Goal: Information Seeking & Learning: Learn about a topic

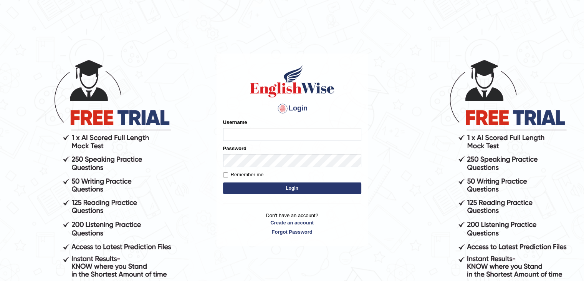
type input "ramsaran15"
click at [303, 188] on button "Login" at bounding box center [292, 188] width 138 height 12
type input "ramsaran15"
click at [303, 188] on button "Login" at bounding box center [292, 188] width 138 height 12
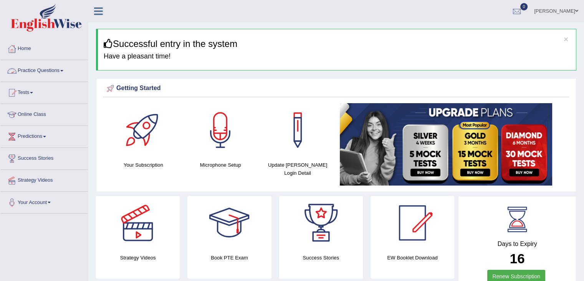
click at [55, 73] on link "Practice Questions" at bounding box center [44, 69] width 88 height 19
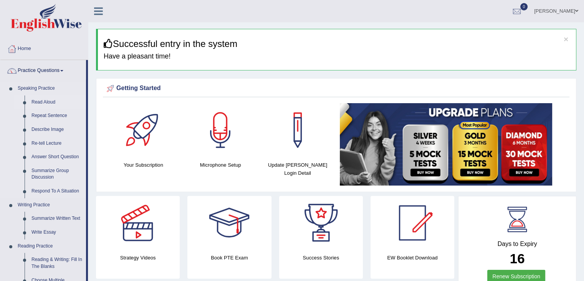
click at [45, 104] on link "Read Aloud" at bounding box center [57, 102] width 58 height 14
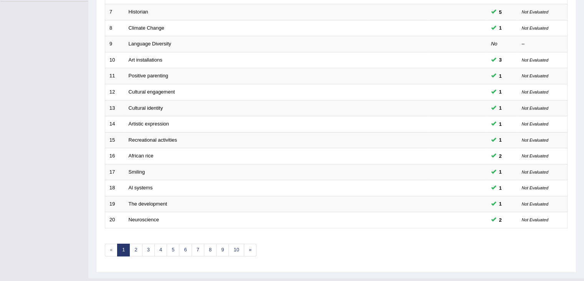
scroll to position [207, 0]
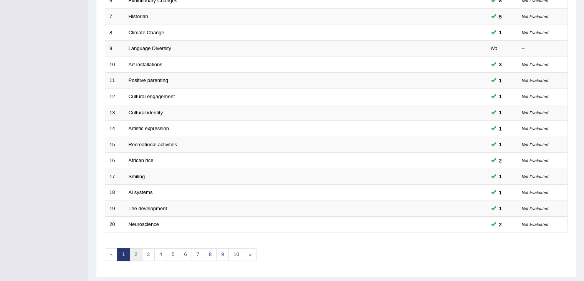
click at [137, 249] on link "2" at bounding box center [135, 254] width 13 height 13
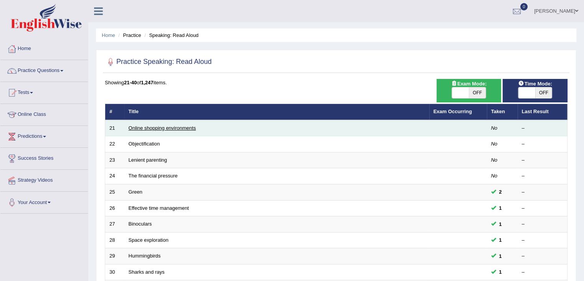
click at [164, 128] on link "Online shopping environments" at bounding box center [163, 128] width 68 height 6
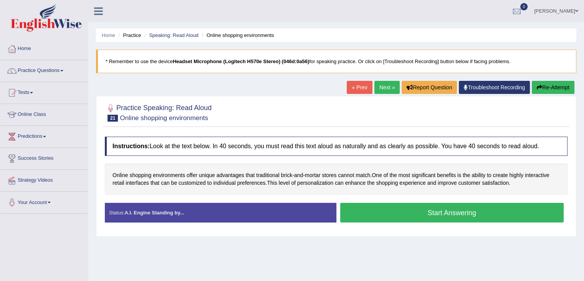
click at [449, 214] on button "Start Answering" at bounding box center [452, 212] width 224 height 20
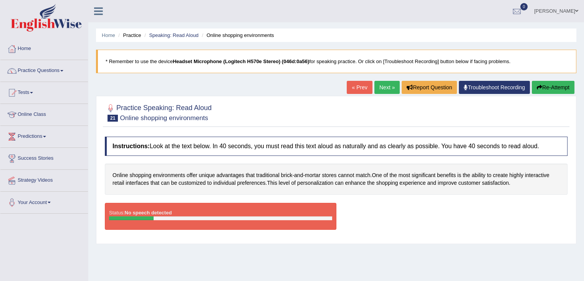
click at [407, 61] on blockquote "* Remember to use the device Headset Microphone (Logitech H570e Stereo) (046d:0…" at bounding box center [336, 61] width 481 height 23
click at [477, 86] on link "Troubleshoot Recording" at bounding box center [494, 87] width 71 height 13
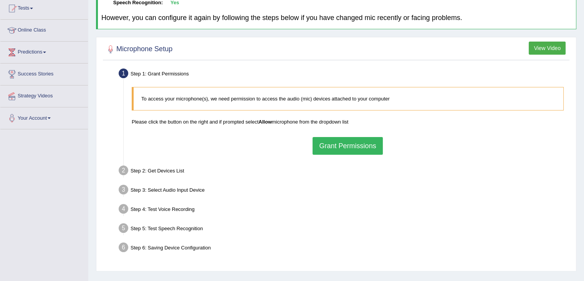
scroll to position [117, 0]
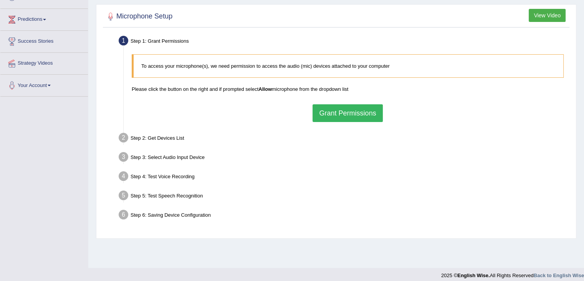
click at [340, 112] on button "Grant Permissions" at bounding box center [348, 113] width 70 height 18
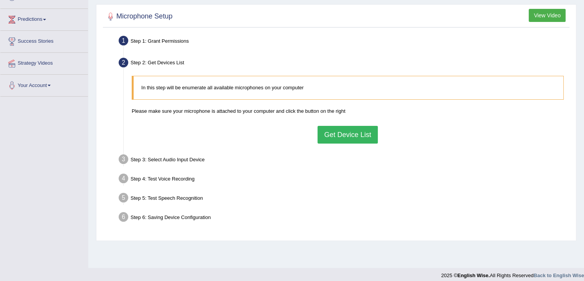
click at [346, 134] on button "Get Device List" at bounding box center [348, 135] width 60 height 18
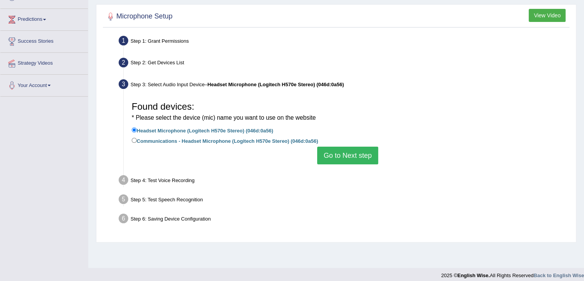
click at [345, 156] on button "Go to Next step" at bounding box center [347, 155] width 61 height 18
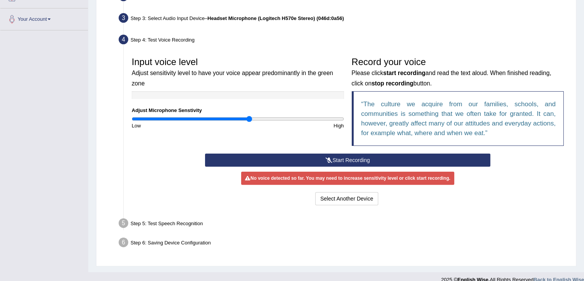
scroll to position [191, 0]
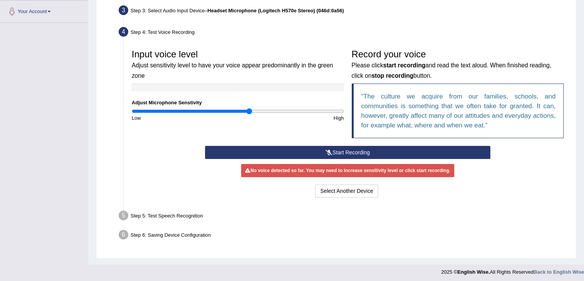
click at [341, 150] on button "Start Recording" at bounding box center [347, 152] width 285 height 13
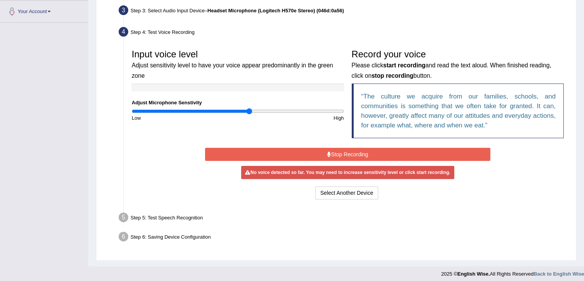
click at [324, 149] on button "Stop Recording" at bounding box center [347, 154] width 285 height 13
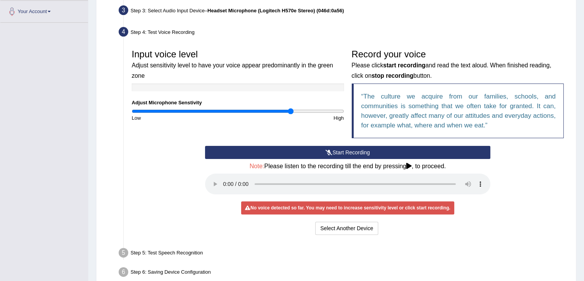
drag, startPoint x: 251, startPoint y: 112, endPoint x: 290, endPoint y: 118, distance: 39.7
click at [290, 114] on input "range" at bounding box center [238, 111] width 212 height 6
click at [343, 151] on button "Start Recording" at bounding box center [347, 152] width 285 height 13
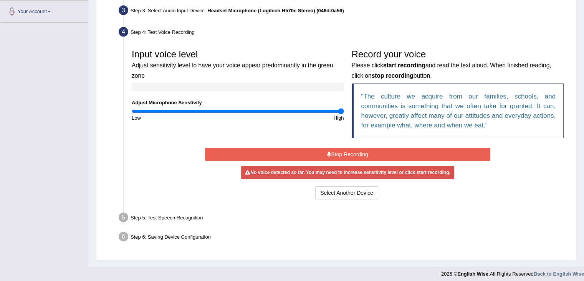
drag, startPoint x: 290, startPoint y: 110, endPoint x: 345, endPoint y: 118, distance: 55.6
click at [344, 114] on input "range" at bounding box center [238, 111] width 212 height 6
click at [358, 151] on button "Stop Recording" at bounding box center [347, 154] width 285 height 13
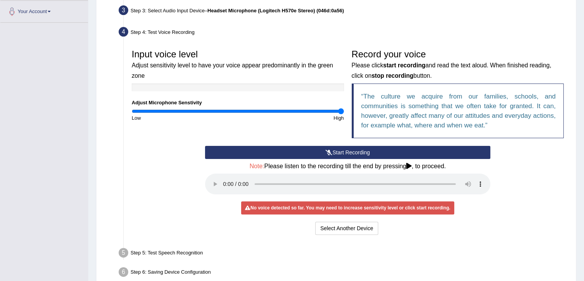
click at [344, 149] on button "Start Recording" at bounding box center [347, 152] width 285 height 13
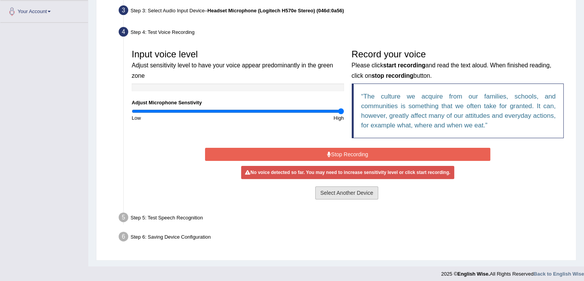
click at [344, 197] on button "Select Another Device" at bounding box center [346, 192] width 63 height 13
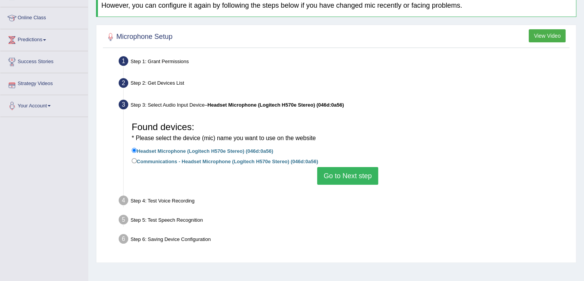
scroll to position [94, 0]
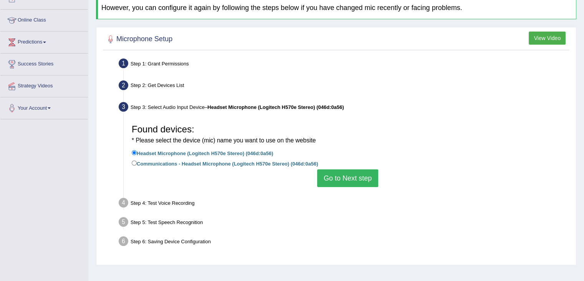
click at [345, 178] on button "Go to Next step" at bounding box center [347, 178] width 61 height 18
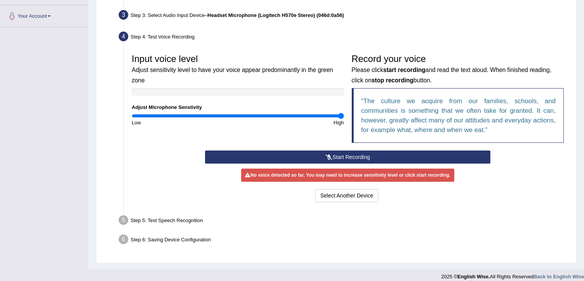
scroll to position [192, 0]
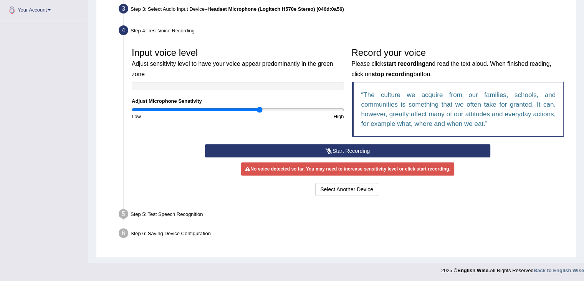
type input "1.22"
click at [260, 108] on input "range" at bounding box center [238, 109] width 212 height 6
click at [340, 152] on button "Start Recording" at bounding box center [347, 150] width 285 height 13
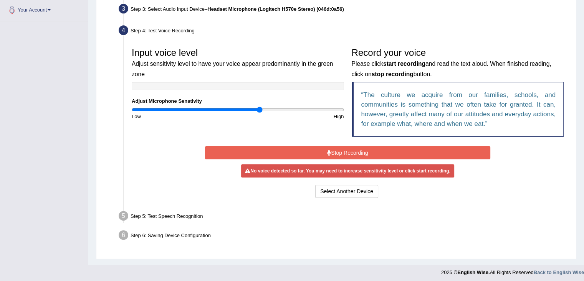
click at [336, 155] on button "Stop Recording" at bounding box center [347, 152] width 285 height 13
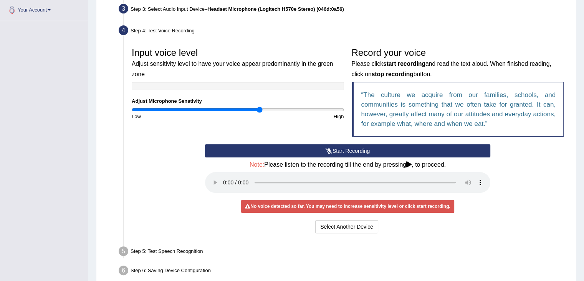
click at [336, 151] on button "Start Recording" at bounding box center [347, 150] width 285 height 13
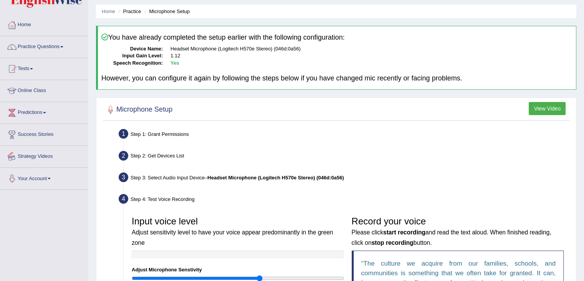
scroll to position [0, 0]
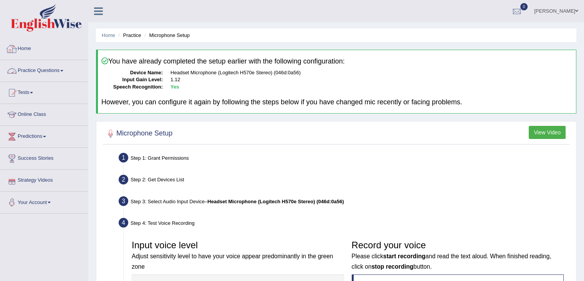
click at [26, 50] on link "Home" at bounding box center [44, 47] width 88 height 19
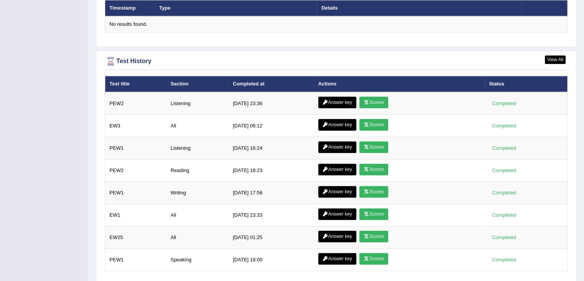
scroll to position [968, 0]
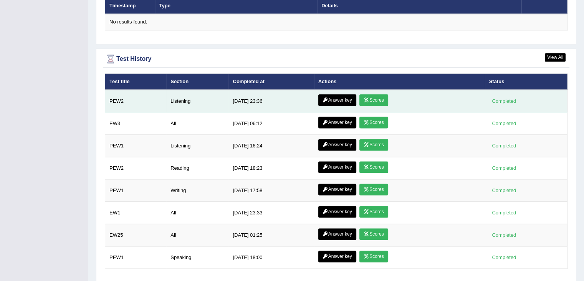
click at [335, 96] on link "Answer key" at bounding box center [338, 100] width 38 height 12
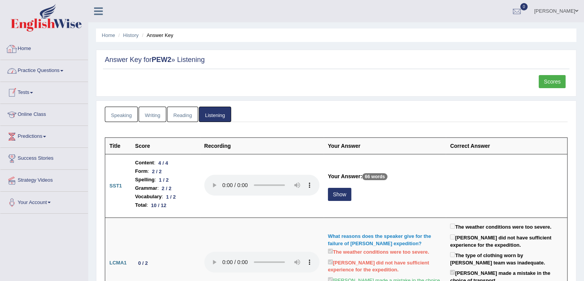
click at [28, 51] on link "Home" at bounding box center [44, 47] width 88 height 19
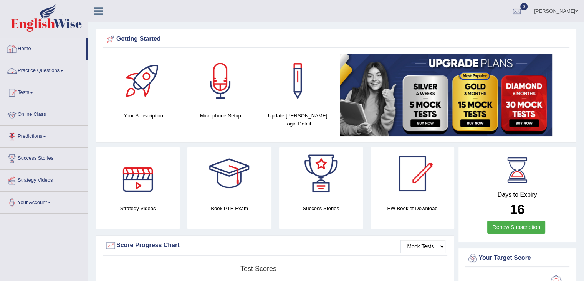
click at [63, 70] on span at bounding box center [61, 71] width 3 height 2
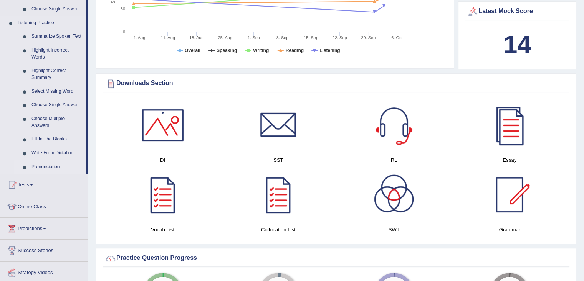
scroll to position [430, 0]
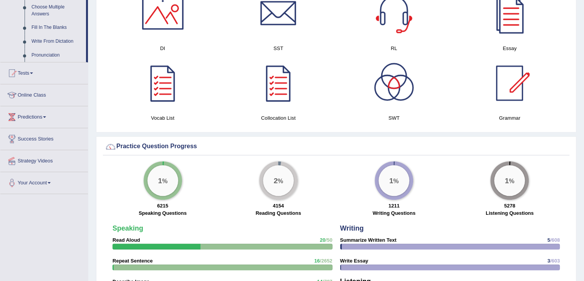
click at [46, 116] on span at bounding box center [44, 117] width 3 height 2
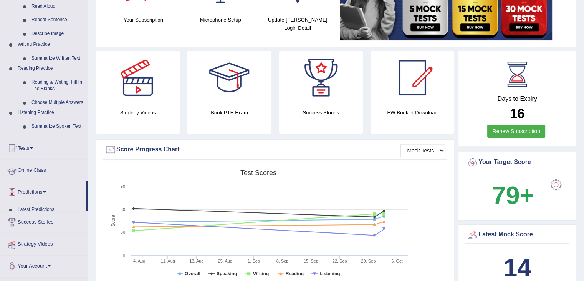
scroll to position [89, 0]
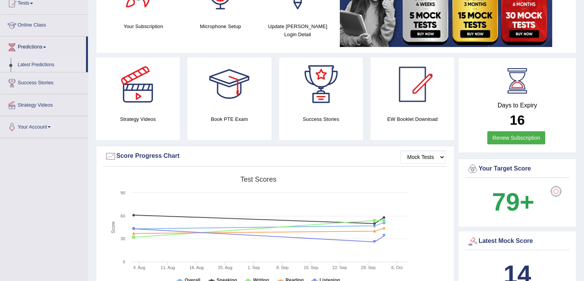
click at [37, 64] on link "Latest Predictions" at bounding box center [50, 65] width 72 height 14
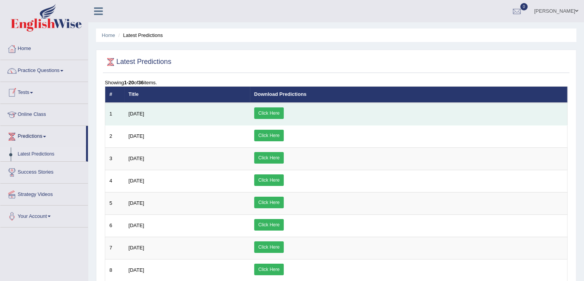
click at [284, 112] on link "Click Here" at bounding box center [269, 113] width 30 height 12
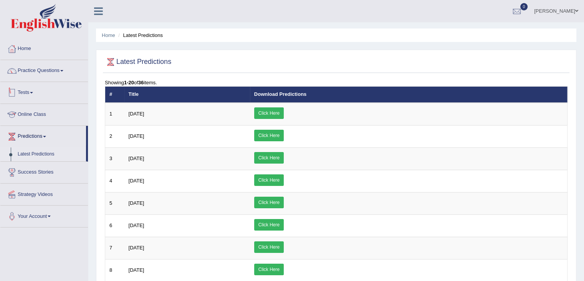
click at [34, 94] on link "Tests" at bounding box center [44, 91] width 88 height 19
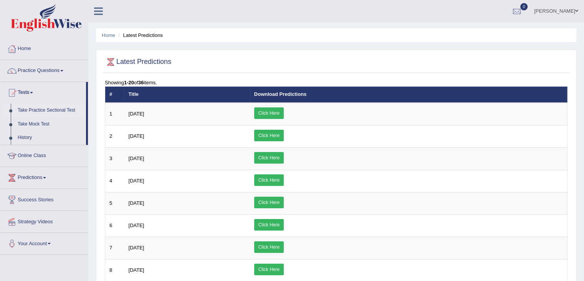
click at [45, 110] on link "Take Practice Sectional Test" at bounding box center [50, 110] width 72 height 14
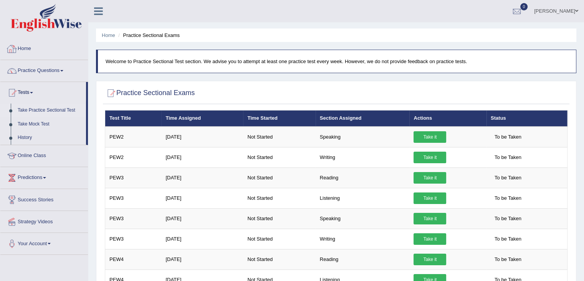
click at [23, 48] on link "Home" at bounding box center [44, 47] width 88 height 19
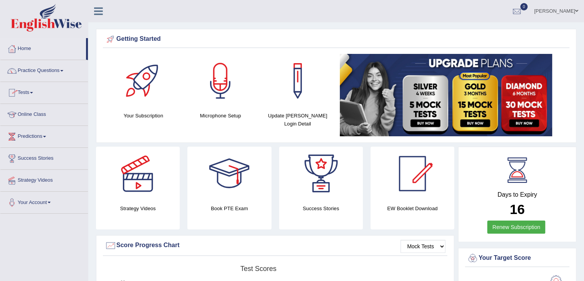
click at [33, 92] on span at bounding box center [31, 93] width 3 height 2
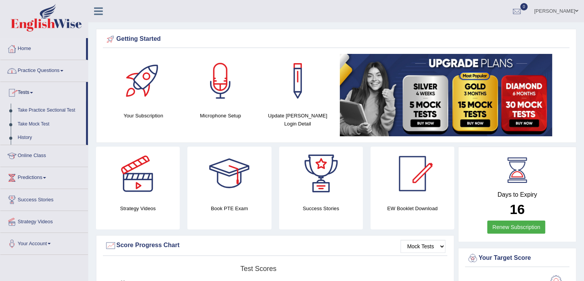
click at [42, 73] on link "Practice Questions" at bounding box center [44, 69] width 88 height 19
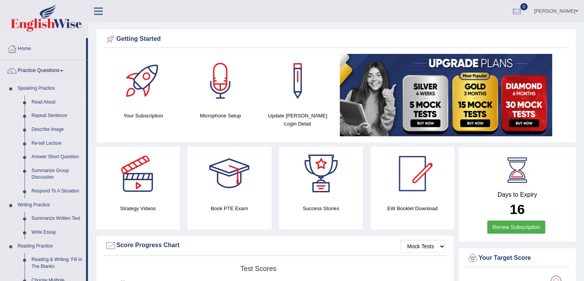
click at [39, 101] on link "Read Aloud" at bounding box center [57, 102] width 58 height 14
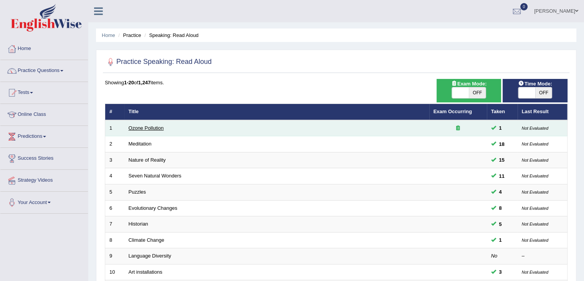
click at [145, 129] on link "Ozone Pollution" at bounding box center [146, 128] width 35 height 6
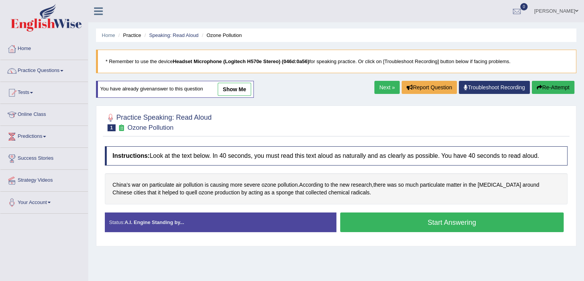
click at [378, 221] on button "Start Answering" at bounding box center [452, 222] width 224 height 20
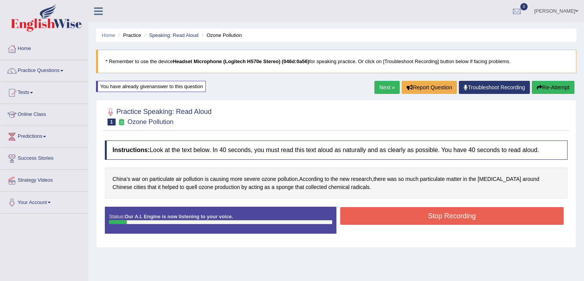
click at [390, 213] on button "Stop Recording" at bounding box center [452, 216] width 224 height 18
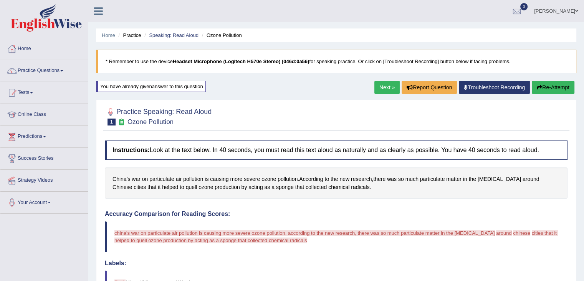
click at [544, 86] on button "Re-Attempt" at bounding box center [553, 87] width 43 height 13
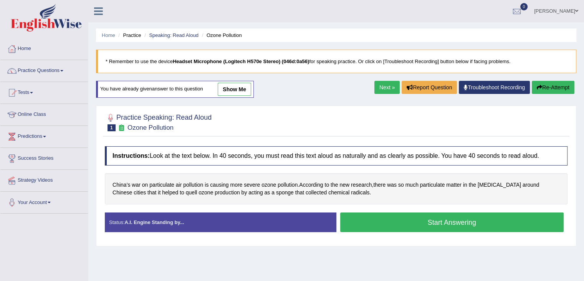
click at [430, 219] on button "Start Answering" at bounding box center [452, 222] width 224 height 20
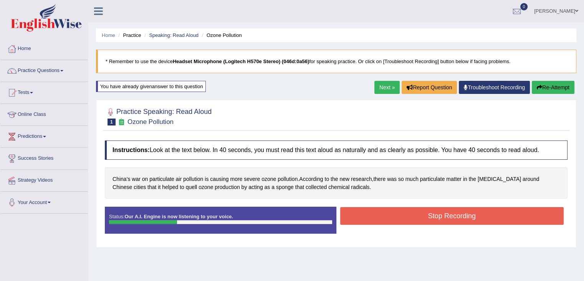
click at [409, 214] on button "Stop Recording" at bounding box center [452, 216] width 224 height 18
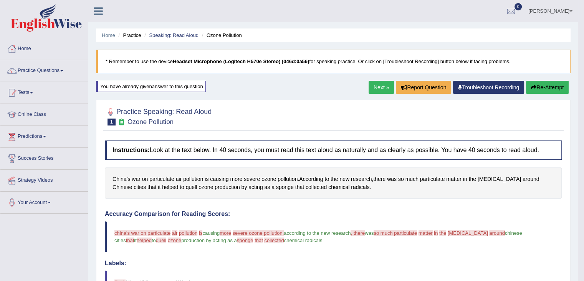
click at [496, 88] on link "Troubleshoot Recording" at bounding box center [488, 87] width 71 height 13
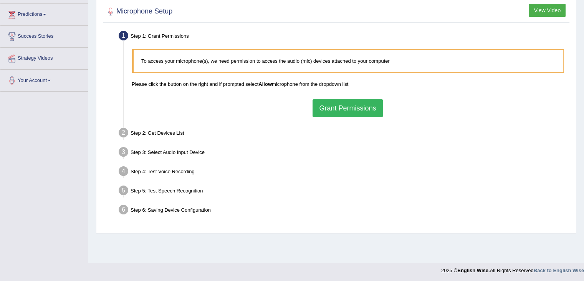
scroll to position [123, 0]
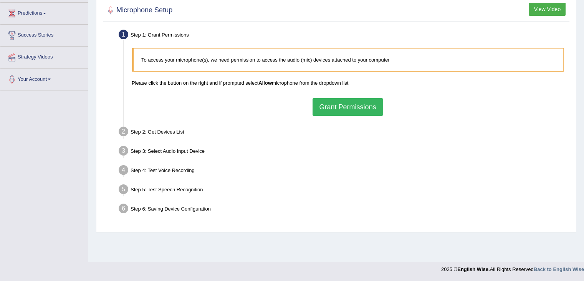
click at [338, 106] on button "Grant Permissions" at bounding box center [348, 107] width 70 height 18
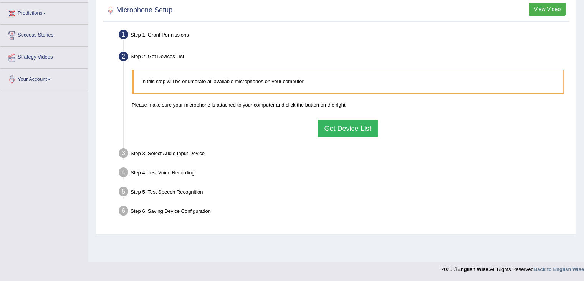
click at [343, 128] on button "Get Device List" at bounding box center [348, 129] width 60 height 18
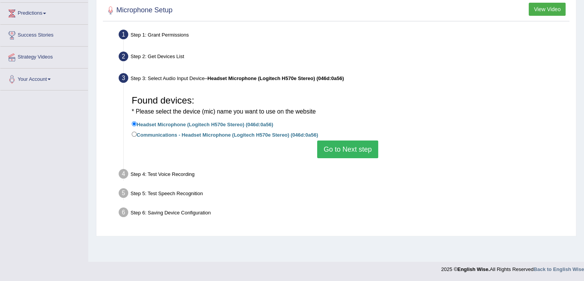
click at [342, 149] on button "Go to Next step" at bounding box center [347, 149] width 61 height 18
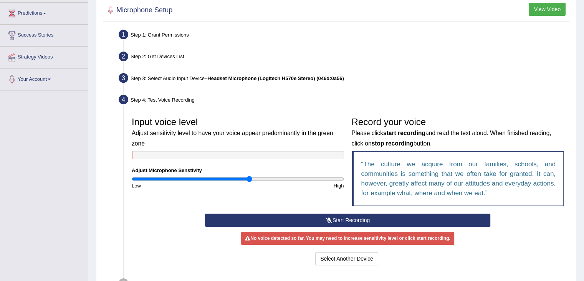
click at [352, 219] on button "Start Recording" at bounding box center [347, 219] width 285 height 13
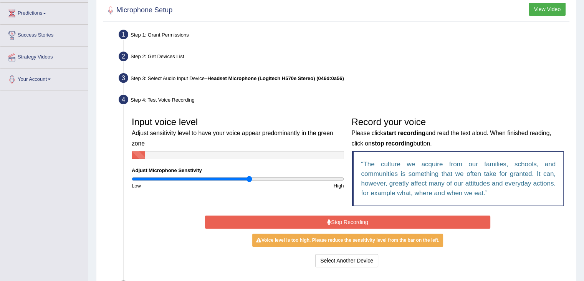
click at [352, 218] on button "Stop Recording" at bounding box center [347, 221] width 285 height 13
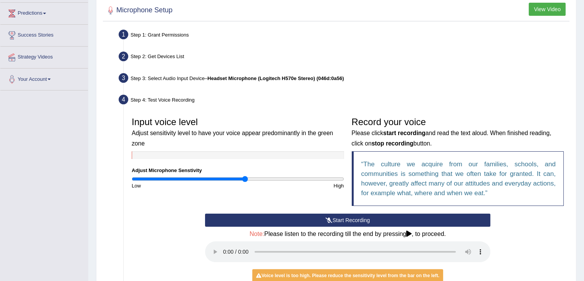
click at [245, 179] on input "range" at bounding box center [238, 179] width 212 height 6
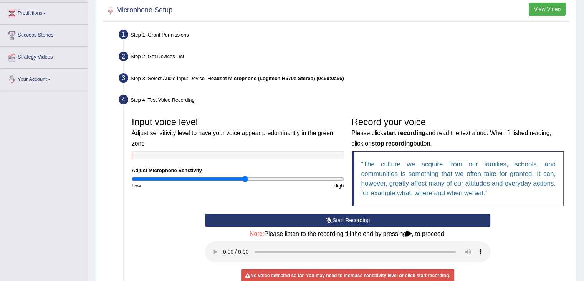
click at [350, 221] on button "Start Recording" at bounding box center [347, 219] width 285 height 13
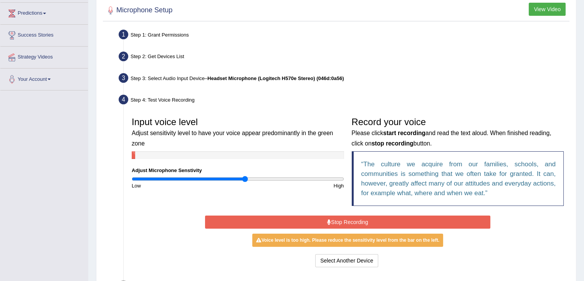
click at [349, 224] on button "Stop Recording" at bounding box center [347, 221] width 285 height 13
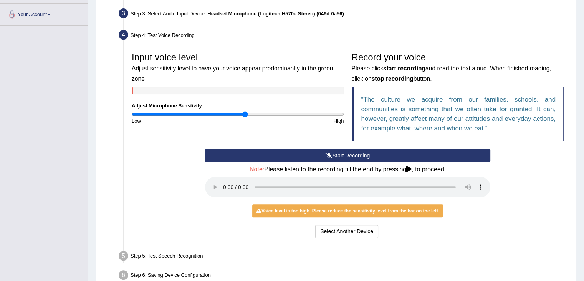
scroll to position [191, 0]
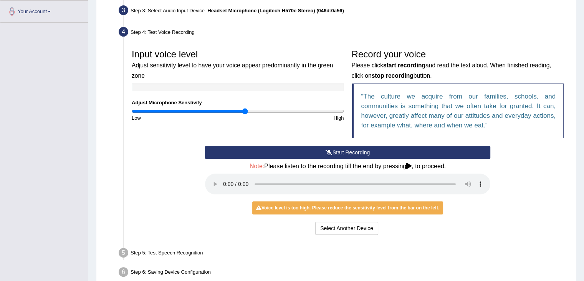
click at [337, 151] on button "Start Recording" at bounding box center [347, 152] width 285 height 13
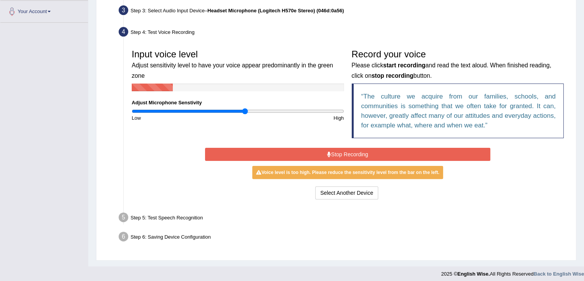
click at [337, 151] on button "Stop Recording" at bounding box center [347, 154] width 285 height 13
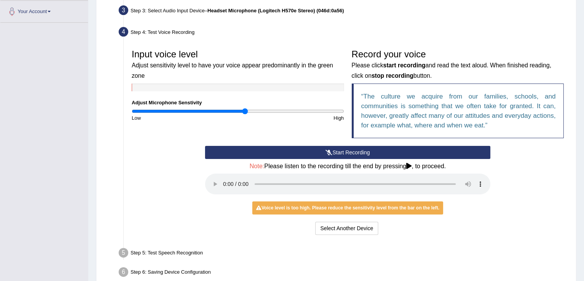
click at [340, 151] on button "Start Recording" at bounding box center [347, 152] width 285 height 13
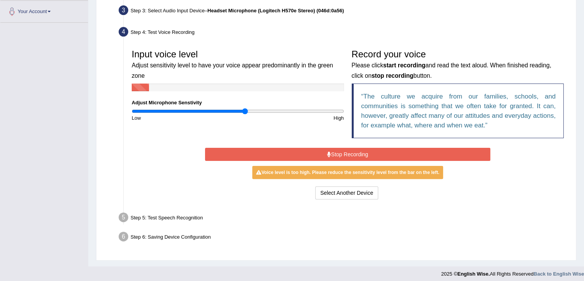
click at [339, 153] on button "Stop Recording" at bounding box center [347, 154] width 285 height 13
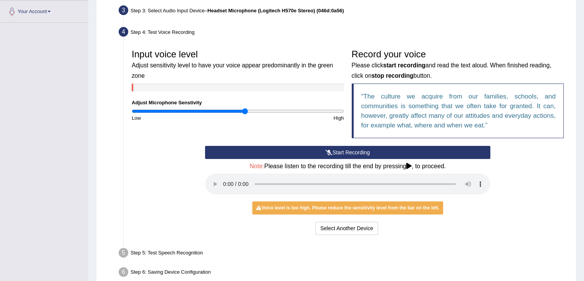
click at [242, 111] on input "range" at bounding box center [238, 111] width 212 height 6
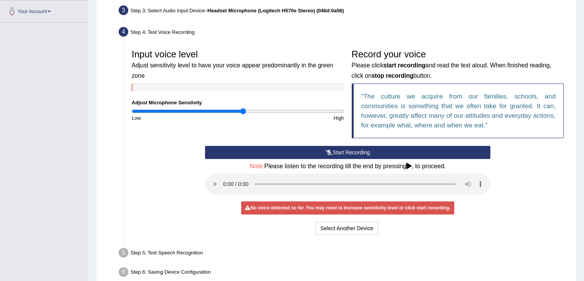
click at [243, 110] on input "range" at bounding box center [238, 111] width 212 height 6
click at [339, 153] on button "Start Recording" at bounding box center [347, 152] width 285 height 13
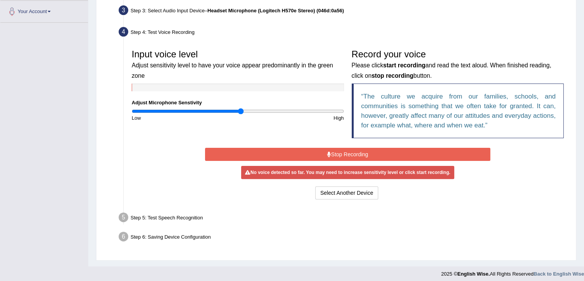
type input "1.04"
click at [241, 111] on input "range" at bounding box center [238, 111] width 212 height 6
click at [344, 151] on button "Stop Recording" at bounding box center [347, 154] width 285 height 13
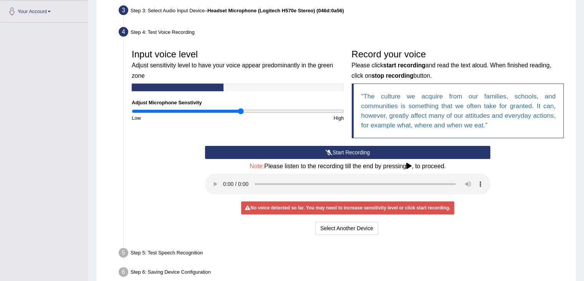
click at [344, 151] on button "Start Recording" at bounding box center [347, 152] width 285 height 13
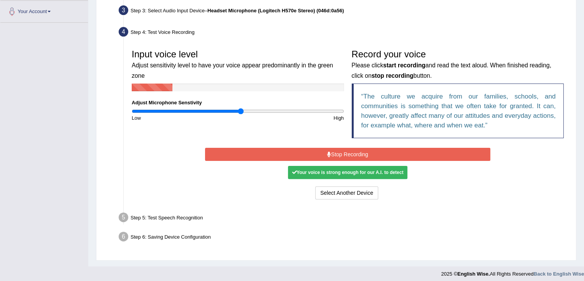
click at [344, 151] on button "Stop Recording" at bounding box center [347, 154] width 285 height 13
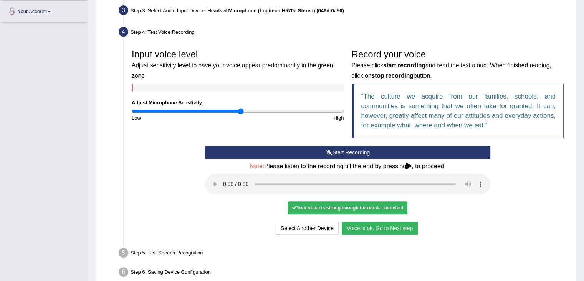
click at [386, 228] on button "Voice is ok. Go to Next step" at bounding box center [380, 227] width 76 height 13
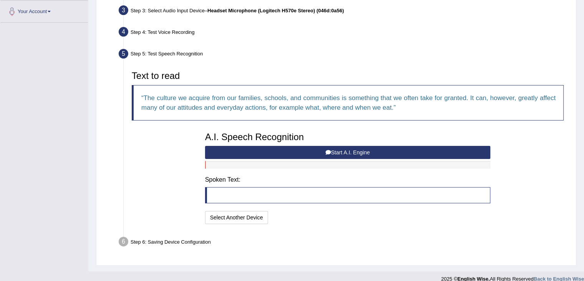
click at [333, 154] on button "Start A.I. Engine" at bounding box center [347, 152] width 285 height 13
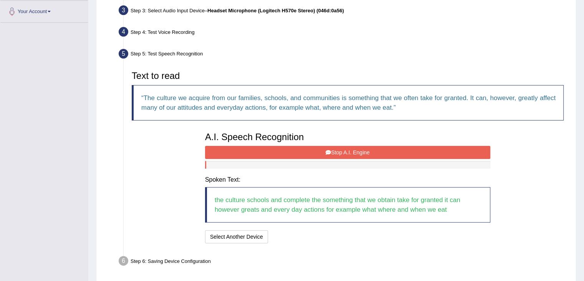
click at [329, 152] on icon at bounding box center [328, 151] width 5 height 5
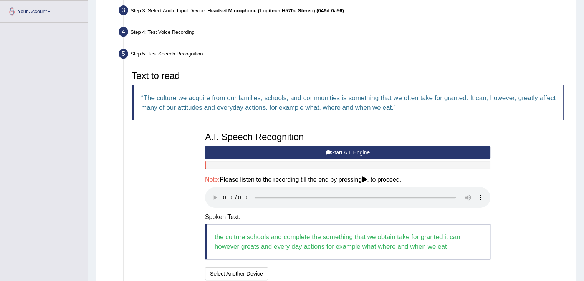
click at [330, 153] on button "Start A.I. Engine" at bounding box center [347, 152] width 285 height 13
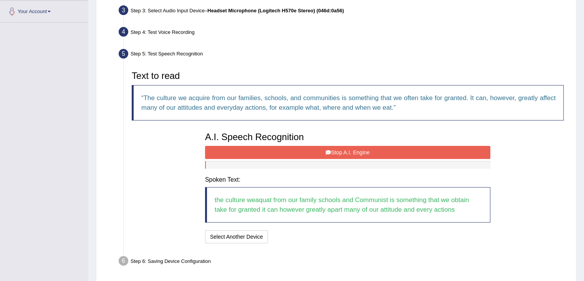
click at [333, 149] on button "Stop A.I. Engine" at bounding box center [347, 152] width 285 height 13
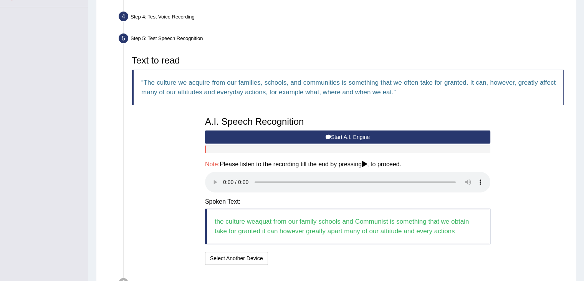
scroll to position [256, 0]
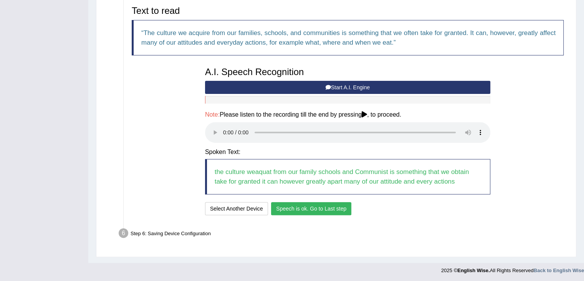
click at [307, 209] on button "Speech is ok. Go to Last step" at bounding box center [311, 208] width 80 height 13
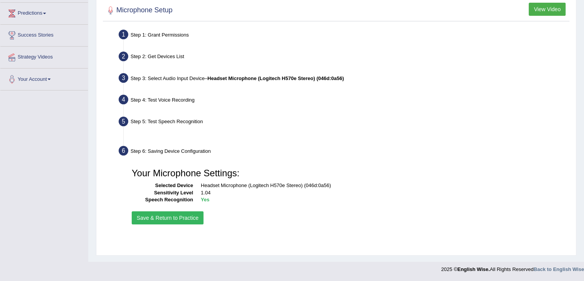
scroll to position [123, 0]
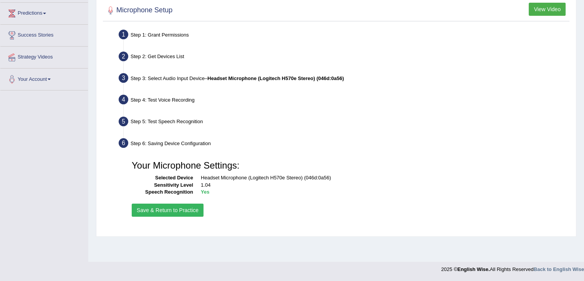
click at [160, 208] on button "Save & Return to Practice" at bounding box center [168, 209] width 72 height 13
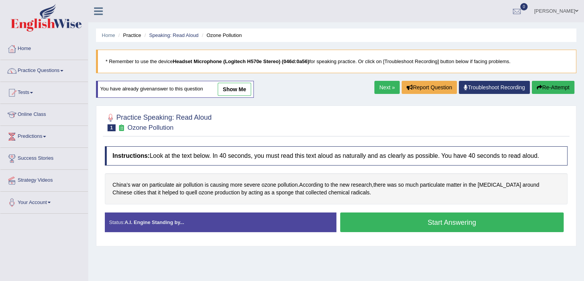
click at [441, 219] on button "Start Answering" at bounding box center [452, 222] width 224 height 20
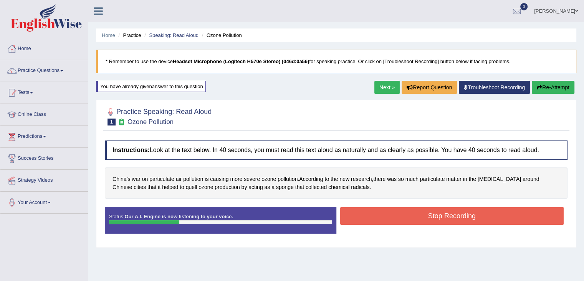
click at [491, 212] on button "Stop Recording" at bounding box center [452, 216] width 224 height 18
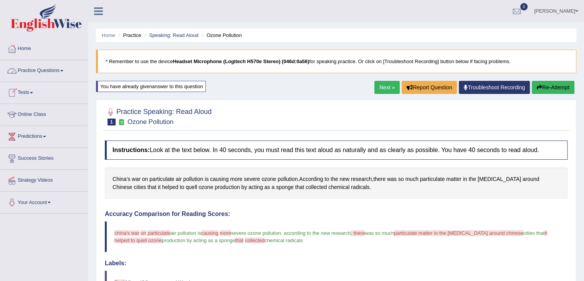
click at [60, 74] on link "Practice Questions" at bounding box center [44, 69] width 88 height 19
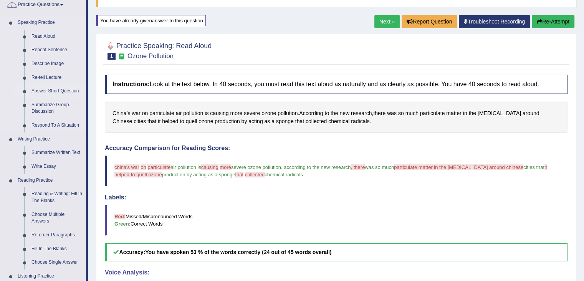
scroll to position [108, 0]
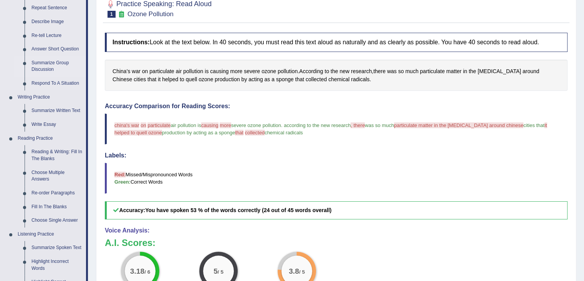
click at [41, 68] on link "Summarize Group Discussion" at bounding box center [57, 66] width 58 height 20
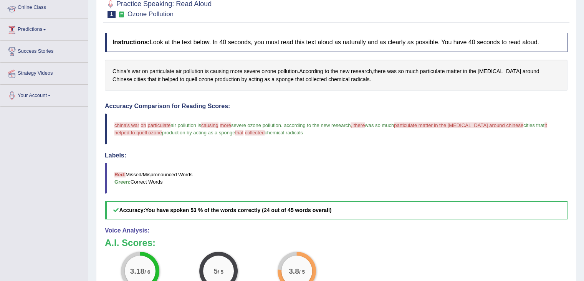
scroll to position [109, 0]
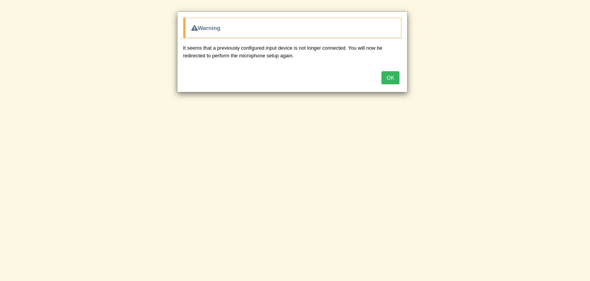
click at [390, 79] on button "OK" at bounding box center [391, 77] width 18 height 13
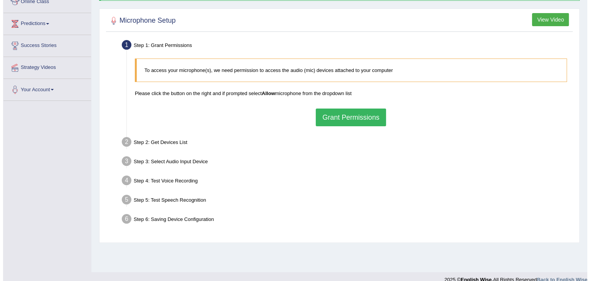
scroll to position [112, 0]
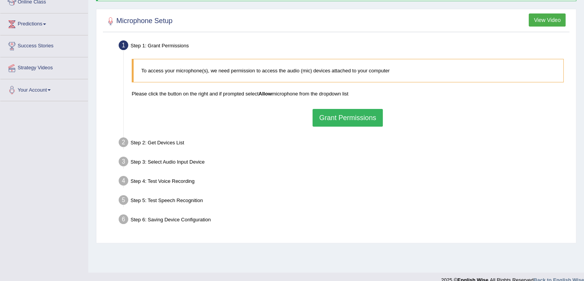
click at [343, 116] on button "Grant Permissions" at bounding box center [348, 118] width 70 height 18
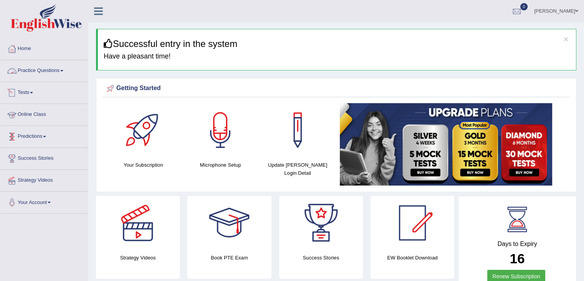
click at [45, 69] on link "Practice Questions" at bounding box center [44, 69] width 88 height 19
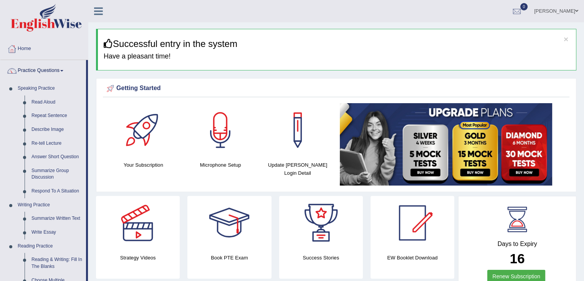
click at [27, 48] on link "Home" at bounding box center [44, 47] width 88 height 19
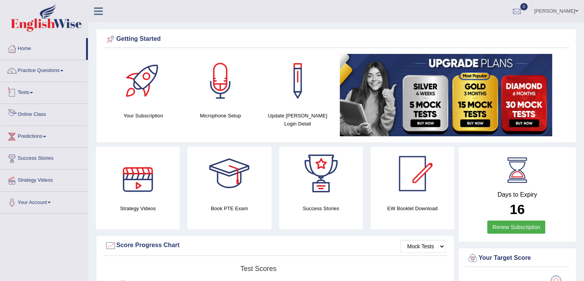
click at [35, 72] on link "Practice Questions" at bounding box center [44, 69] width 88 height 19
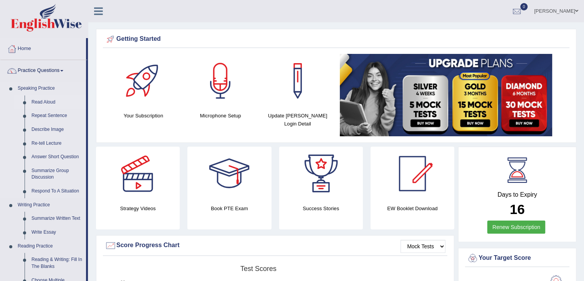
click at [43, 103] on link "Read Aloud" at bounding box center [57, 102] width 58 height 14
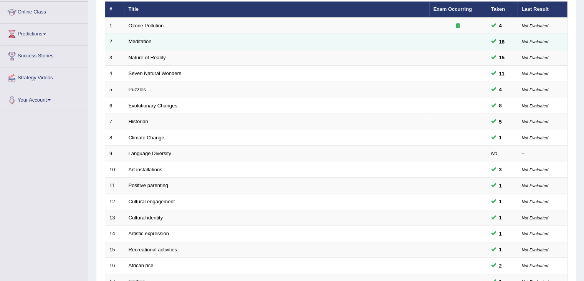
scroll to position [226, 0]
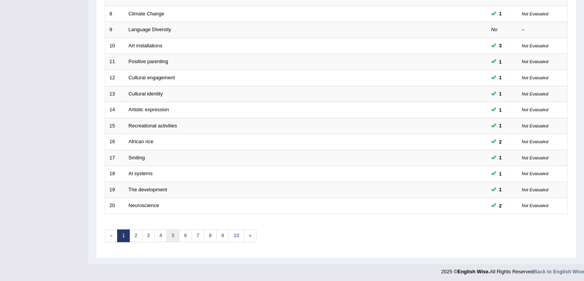
click at [175, 235] on link "5" at bounding box center [173, 235] width 13 height 13
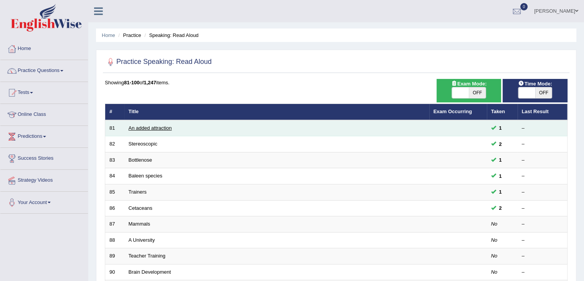
click at [148, 128] on link "An added attraction" at bounding box center [150, 128] width 43 height 6
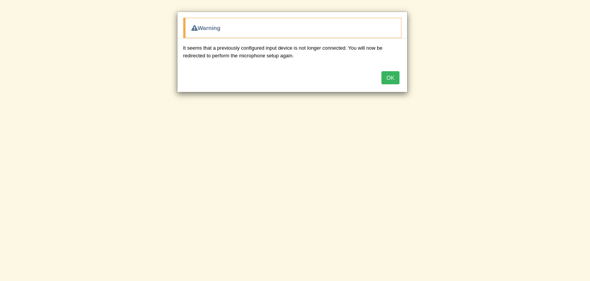
click at [388, 77] on button "OK" at bounding box center [391, 77] width 18 height 13
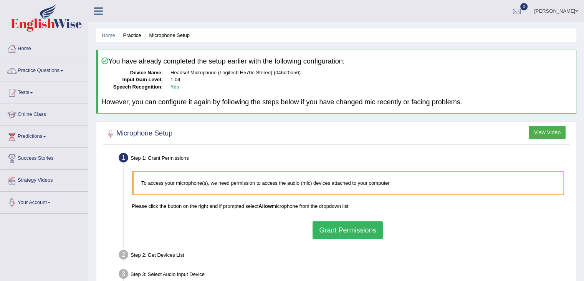
click at [343, 232] on button "Grant Permissions" at bounding box center [348, 230] width 70 height 18
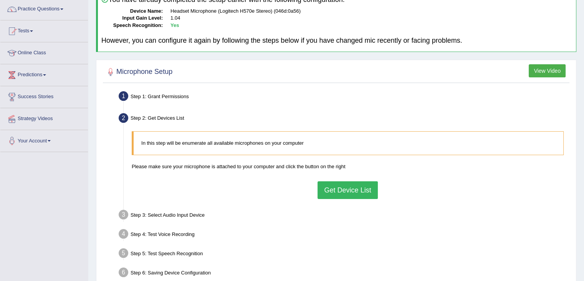
scroll to position [123, 0]
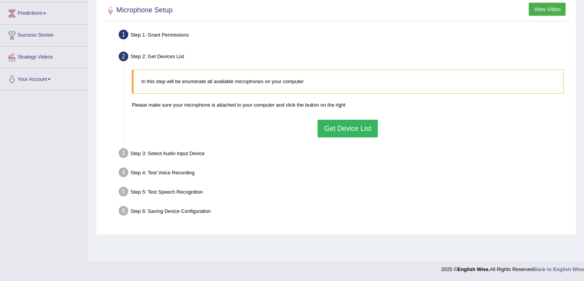
click at [338, 128] on button "Get Device List" at bounding box center [348, 129] width 60 height 18
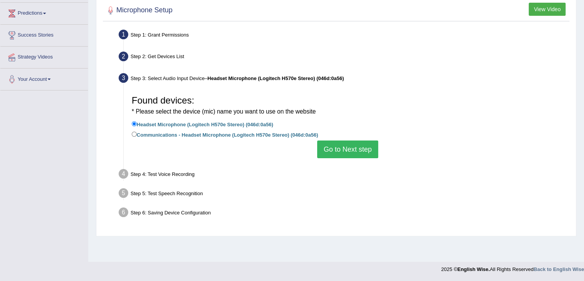
click at [338, 149] on button "Go to Next step" at bounding box center [347, 149] width 61 height 18
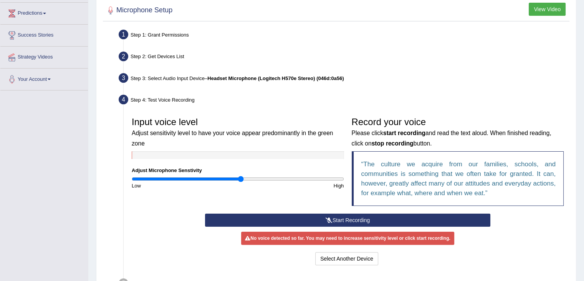
click at [352, 217] on button "Start Recording" at bounding box center [347, 219] width 285 height 13
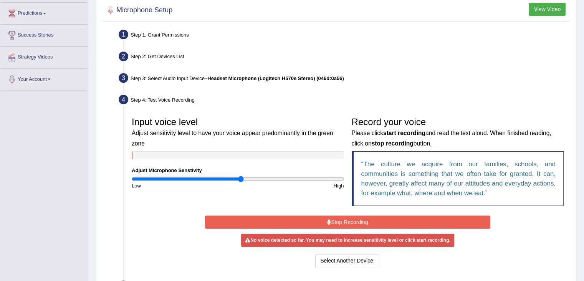
click at [330, 220] on button "Stop Recording" at bounding box center [347, 221] width 285 height 13
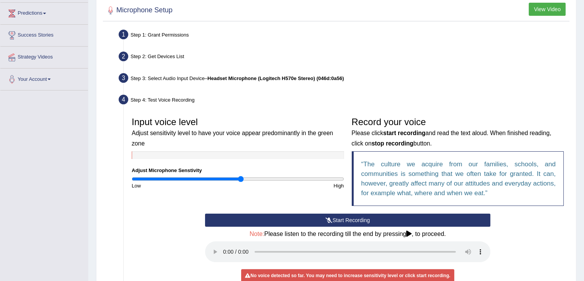
click at [362, 219] on button "Start Recording" at bounding box center [347, 219] width 285 height 13
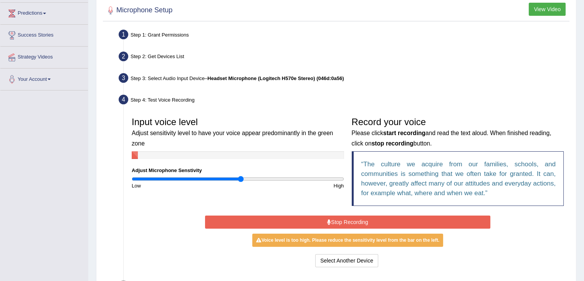
click at [238, 179] on input "range" at bounding box center [238, 179] width 212 height 6
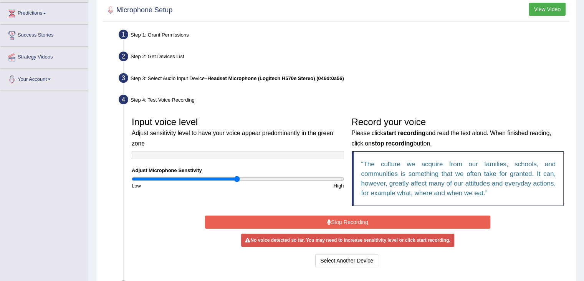
type input "1"
click at [237, 179] on input "range" at bounding box center [238, 179] width 212 height 6
click at [346, 220] on button "Stop Recording" at bounding box center [347, 221] width 285 height 13
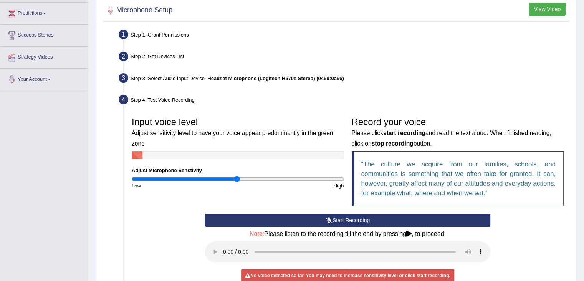
click at [344, 217] on button "Start Recording" at bounding box center [347, 219] width 285 height 13
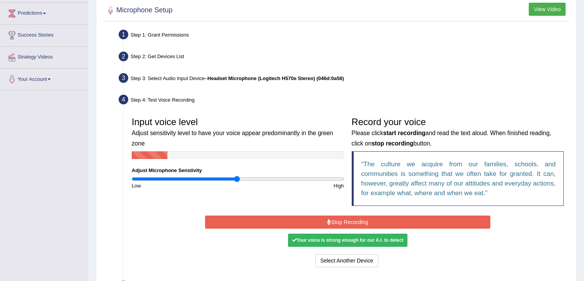
click at [344, 217] on button "Stop Recording" at bounding box center [347, 221] width 285 height 13
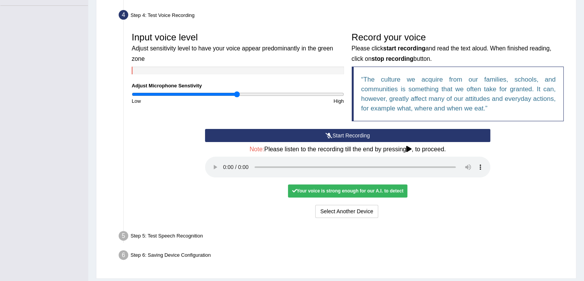
scroll to position [211, 0]
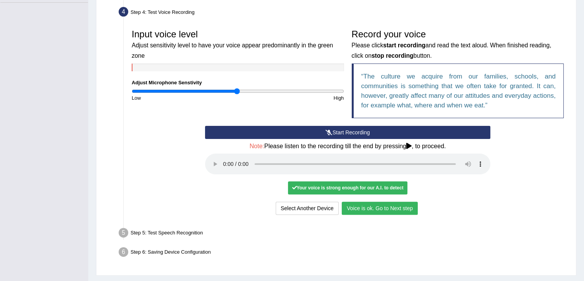
click at [373, 205] on button "Voice is ok. Go to Next step" at bounding box center [380, 207] width 76 height 13
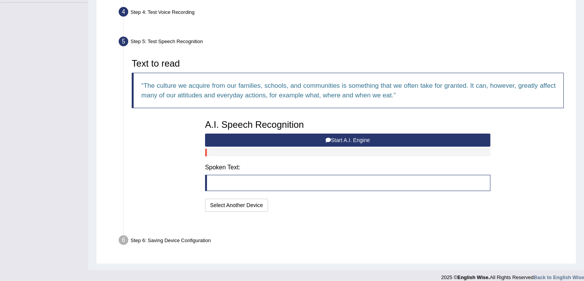
scroll to position [199, 0]
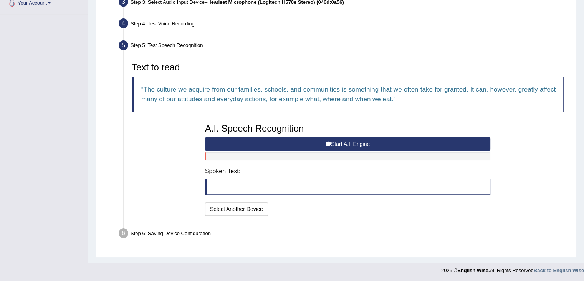
click at [349, 143] on button "Start A.I. Engine" at bounding box center [347, 143] width 285 height 13
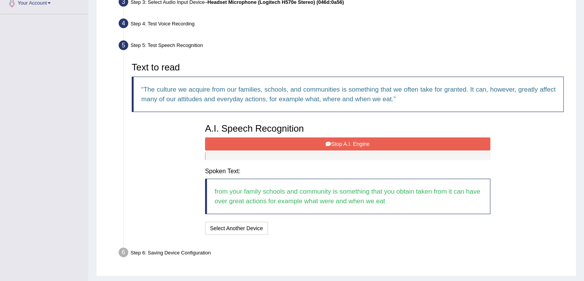
click at [314, 142] on button "Stop A.I. Engine" at bounding box center [347, 143] width 285 height 13
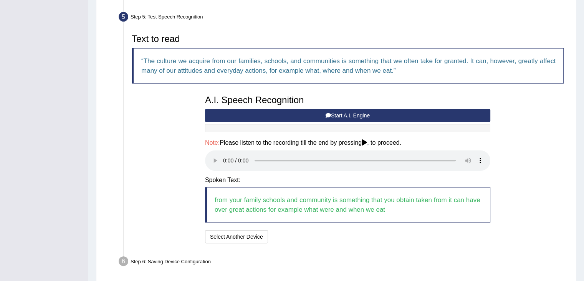
scroll to position [256, 0]
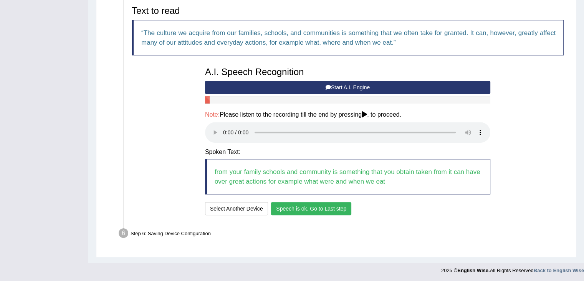
click at [342, 207] on button "Speech is ok. Go to Last step" at bounding box center [311, 208] width 80 height 13
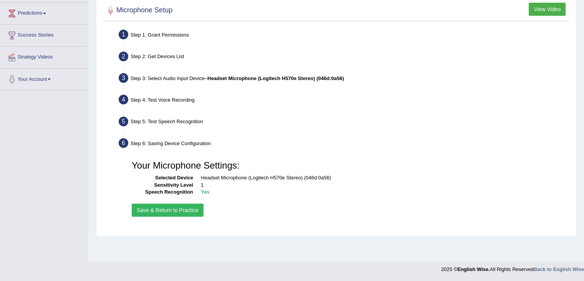
scroll to position [123, 0]
click at [185, 205] on button "Save & Return to Practice" at bounding box center [168, 209] width 72 height 13
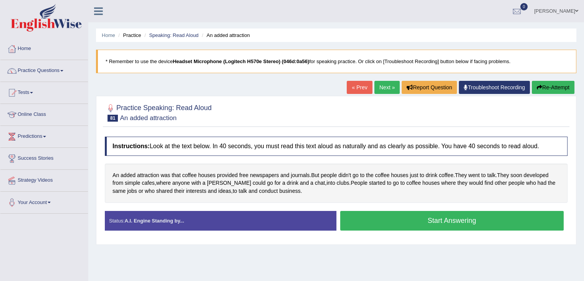
click at [416, 224] on button "Start Answering" at bounding box center [452, 221] width 224 height 20
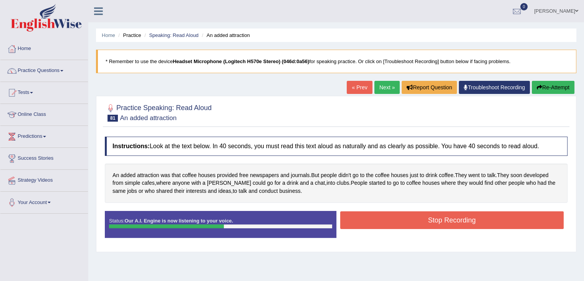
click at [426, 217] on button "Stop Recording" at bounding box center [452, 220] width 224 height 18
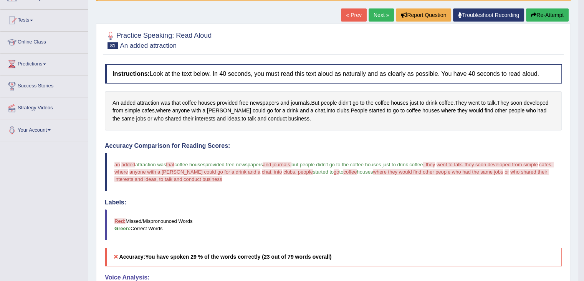
scroll to position [60, 0]
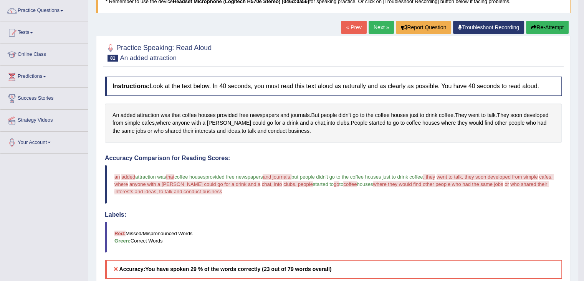
click at [546, 23] on button "Re-Attempt" at bounding box center [547, 27] width 43 height 13
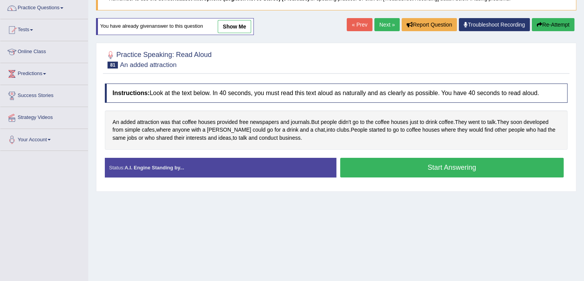
click at [404, 168] on button "Start Answering" at bounding box center [452, 168] width 224 height 20
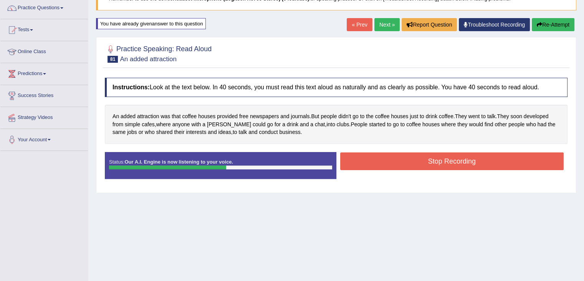
click at [425, 160] on button "Stop Recording" at bounding box center [452, 161] width 224 height 18
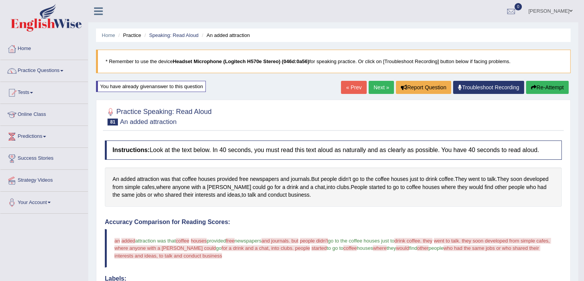
click at [480, 90] on link "Troubleshoot Recording" at bounding box center [488, 87] width 71 height 13
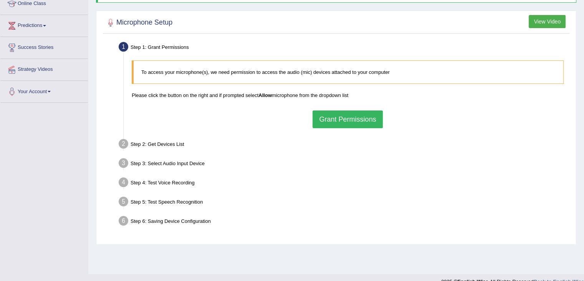
scroll to position [121, 0]
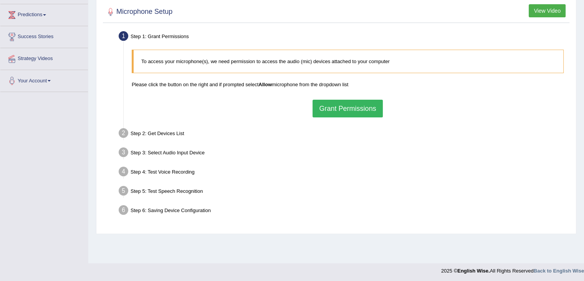
click at [348, 106] on button "Grant Permissions" at bounding box center [348, 109] width 70 height 18
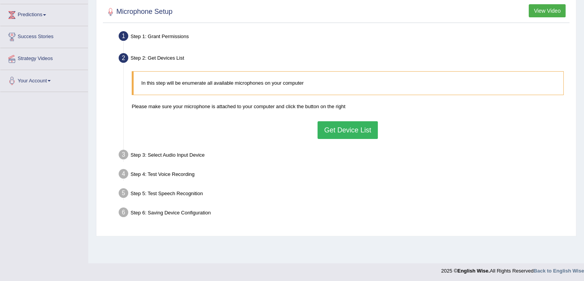
click at [344, 134] on button "Get Device List" at bounding box center [348, 130] width 60 height 18
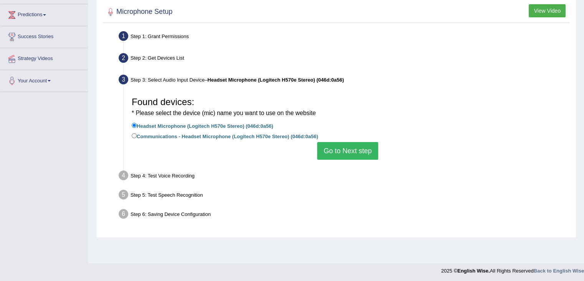
click at [349, 149] on button "Go to Next step" at bounding box center [347, 151] width 61 height 18
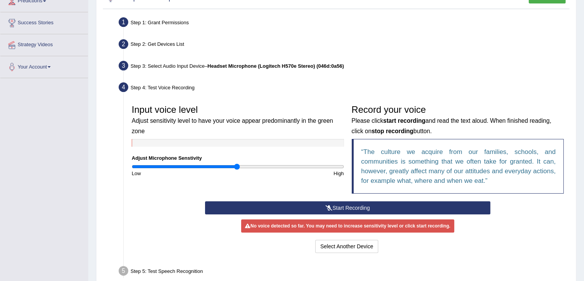
scroll to position [151, 0]
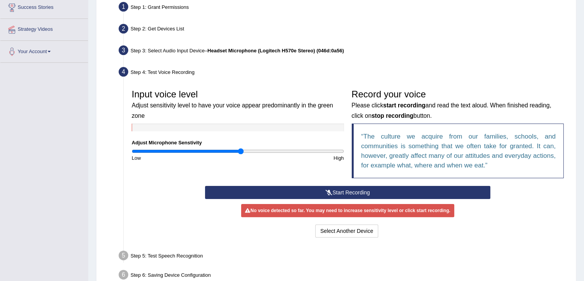
click at [241, 151] on input "range" at bounding box center [238, 151] width 212 height 6
click at [343, 192] on button "Start Recording" at bounding box center [347, 192] width 285 height 13
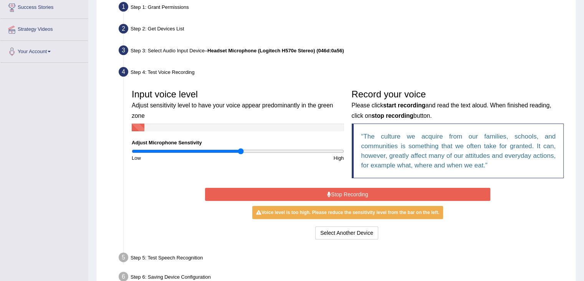
click at [343, 192] on button "Stop Recording" at bounding box center [347, 194] width 285 height 13
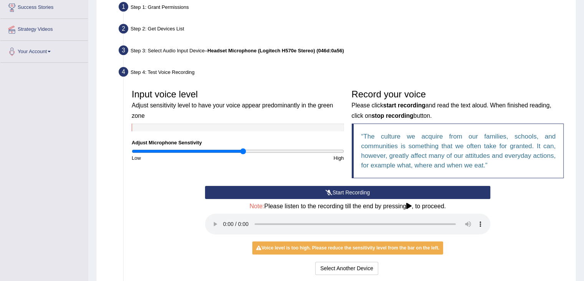
click at [244, 151] on input "range" at bounding box center [238, 151] width 212 height 6
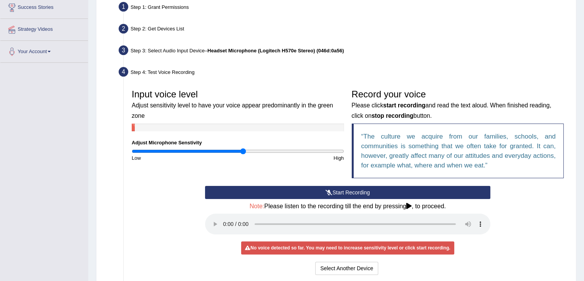
click at [336, 193] on button "Start Recording" at bounding box center [347, 192] width 285 height 13
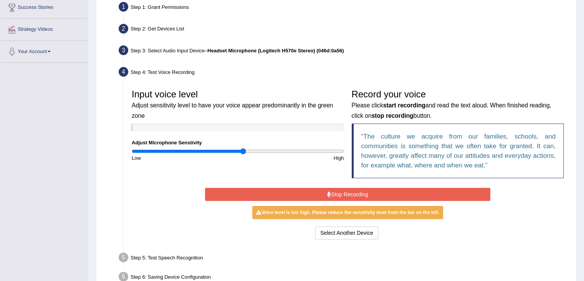
click at [334, 191] on button "Stop Recording" at bounding box center [347, 194] width 285 height 13
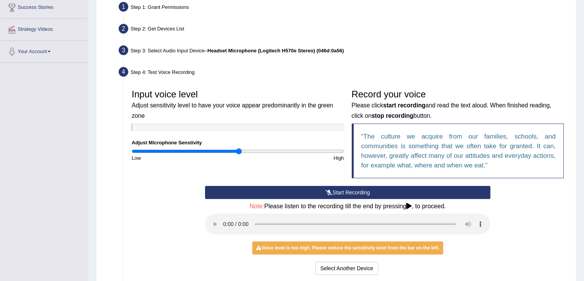
click at [240, 151] on input "range" at bounding box center [238, 151] width 212 height 6
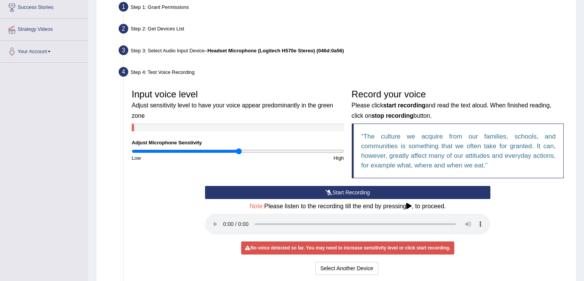
click at [332, 191] on button "Start Recording" at bounding box center [347, 192] width 285 height 13
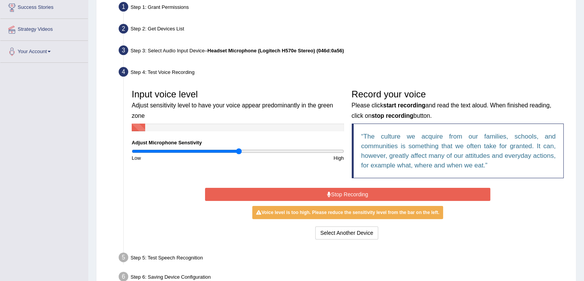
click at [357, 194] on button "Stop Recording" at bounding box center [347, 194] width 285 height 13
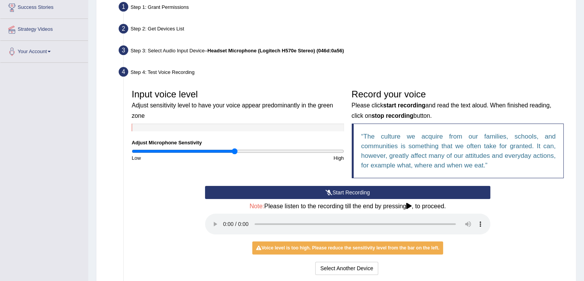
click at [235, 151] on input "range" at bounding box center [238, 151] width 212 height 6
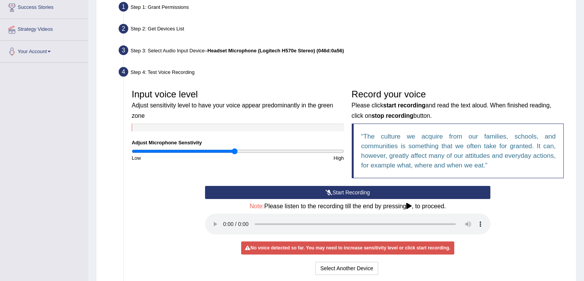
click at [344, 191] on button "Start Recording" at bounding box center [347, 192] width 285 height 13
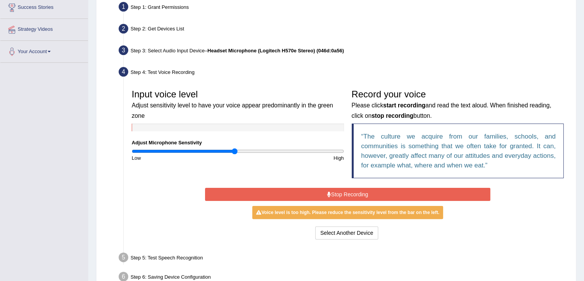
click at [323, 186] on div "Start Recording Stop Recording Note: Please listen to the recording till the en…" at bounding box center [347, 213] width 293 height 55
click at [330, 190] on button "Stop Recording" at bounding box center [347, 194] width 285 height 13
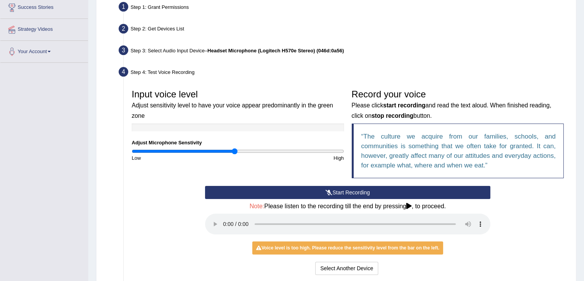
click at [341, 189] on button "Start Recording" at bounding box center [347, 192] width 285 height 13
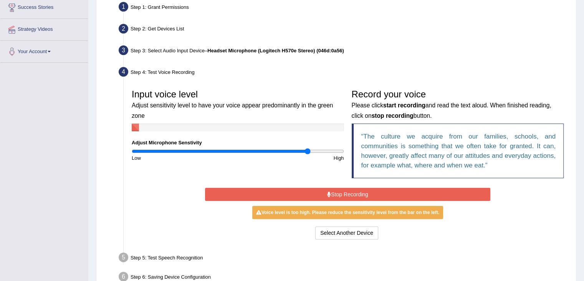
click at [307, 150] on input "range" at bounding box center [238, 151] width 212 height 6
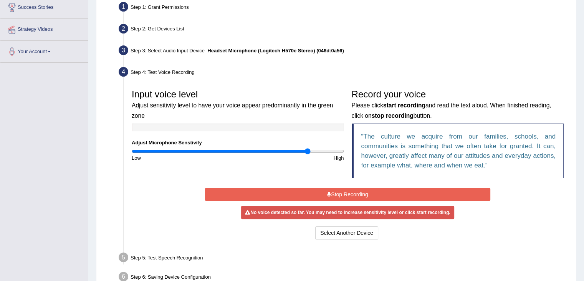
click at [360, 192] on button "Stop Recording" at bounding box center [347, 194] width 285 height 13
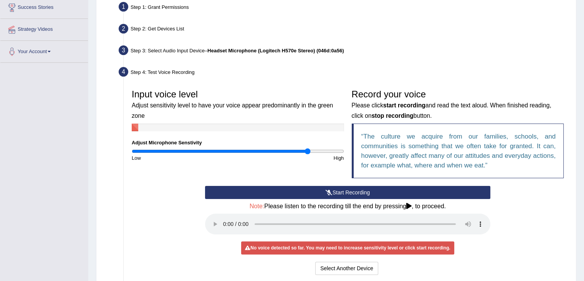
click at [350, 189] on button "Start Recording" at bounding box center [347, 192] width 285 height 13
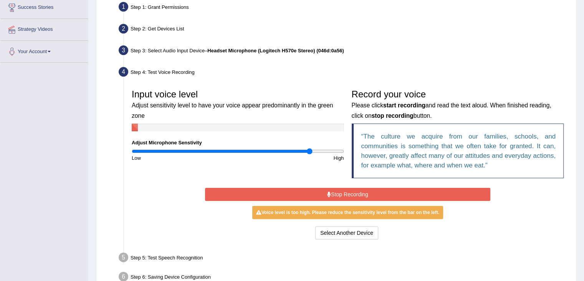
click at [310, 151] on input "range" at bounding box center [238, 151] width 212 height 6
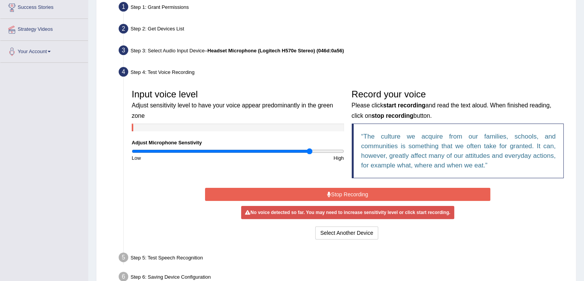
click at [358, 193] on button "Stop Recording" at bounding box center [347, 194] width 285 height 13
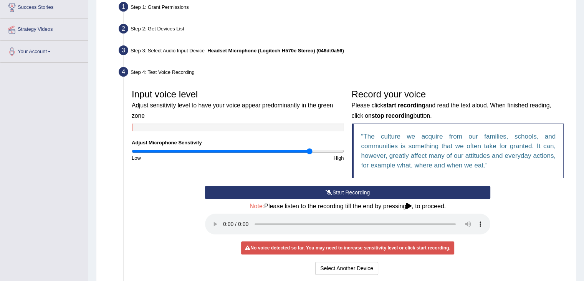
click at [358, 191] on button "Start Recording" at bounding box center [347, 192] width 285 height 13
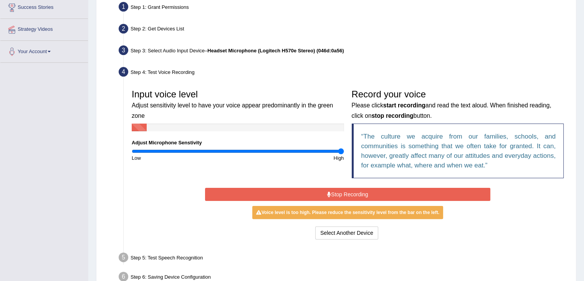
click at [343, 149] on input "range" at bounding box center [238, 151] width 212 height 6
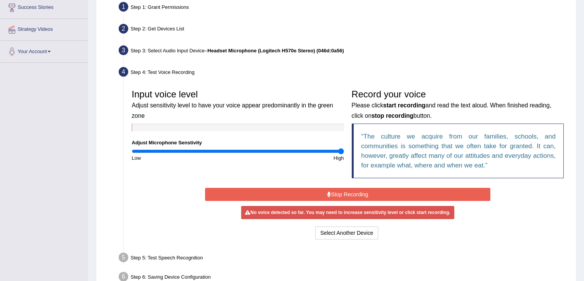
click at [369, 191] on button "Stop Recording" at bounding box center [347, 194] width 285 height 13
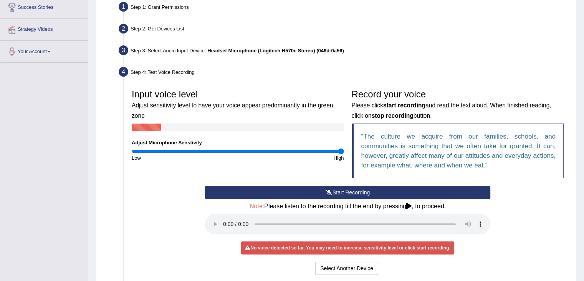
click at [367, 191] on button "Start Recording" at bounding box center [347, 192] width 285 height 13
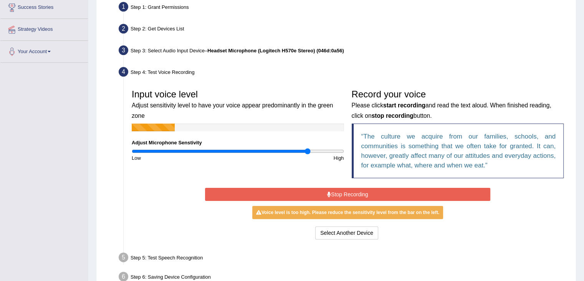
click at [307, 150] on input "range" at bounding box center [238, 151] width 212 height 6
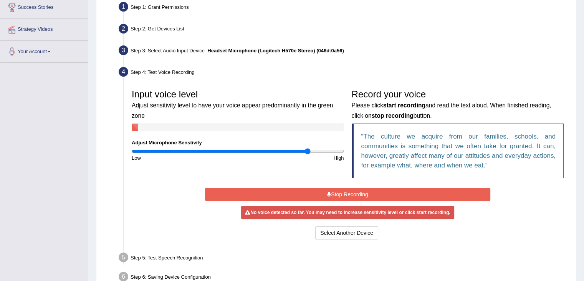
click at [357, 190] on button "Stop Recording" at bounding box center [347, 194] width 285 height 13
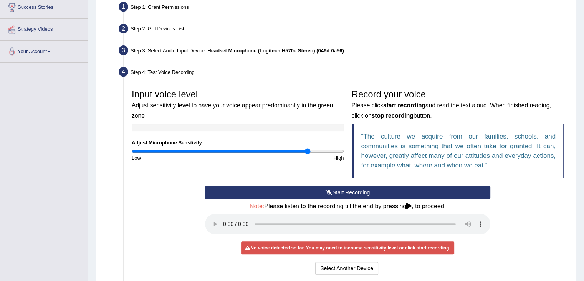
click at [348, 188] on button "Start Recording" at bounding box center [347, 192] width 285 height 13
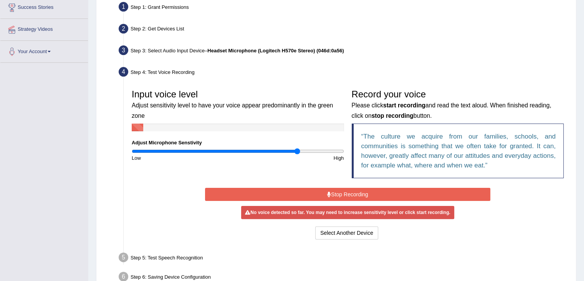
click at [297, 152] on input "range" at bounding box center [238, 151] width 212 height 6
click at [355, 189] on button "Stop Recording" at bounding box center [347, 194] width 285 height 13
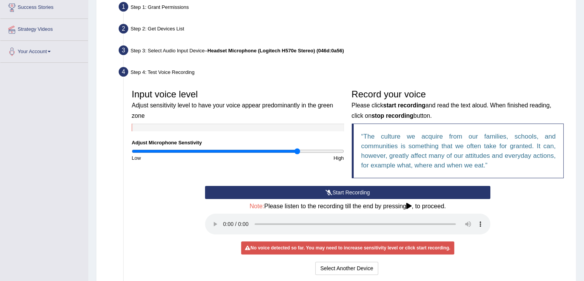
click at [346, 189] on button "Start Recording" at bounding box center [347, 192] width 285 height 13
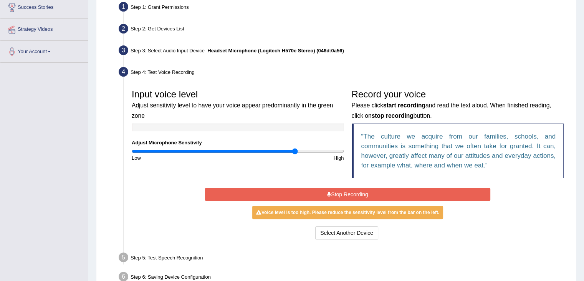
type input "1.56"
click at [294, 152] on input "range" at bounding box center [238, 151] width 212 height 6
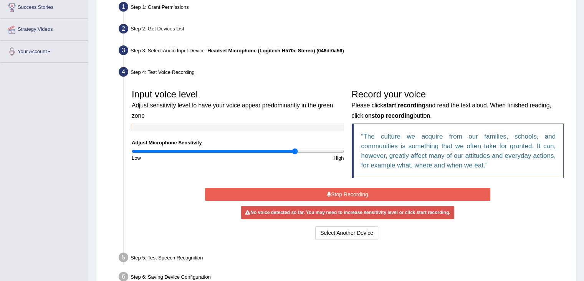
click at [350, 191] on button "Stop Recording" at bounding box center [347, 194] width 285 height 13
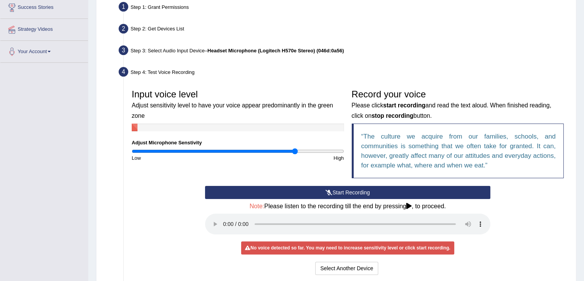
click at [343, 189] on button "Start Recording" at bounding box center [347, 192] width 285 height 13
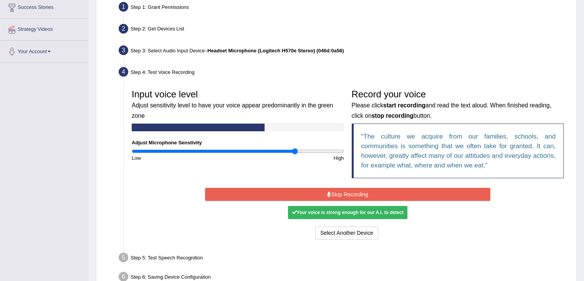
click at [342, 191] on button "Stop Recording" at bounding box center [347, 194] width 285 height 13
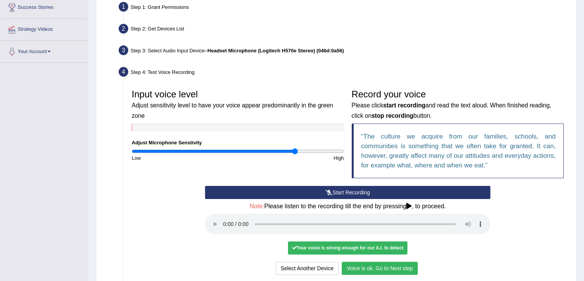
scroll to position [214, 0]
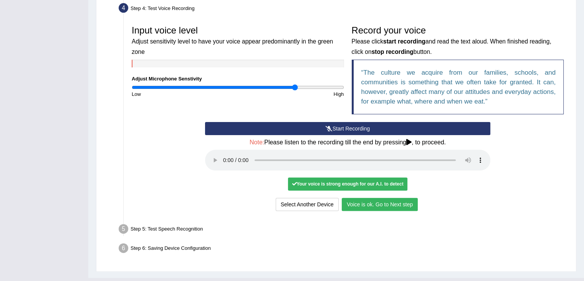
click at [376, 205] on button "Voice is ok. Go to Next step" at bounding box center [380, 204] width 76 height 13
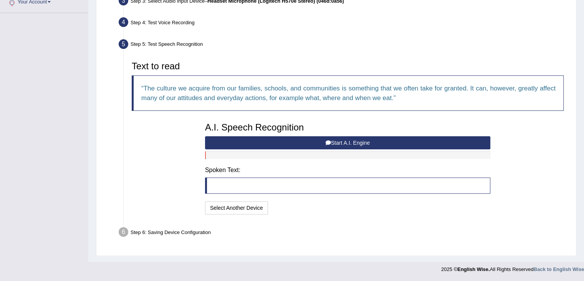
scroll to position [199, 0]
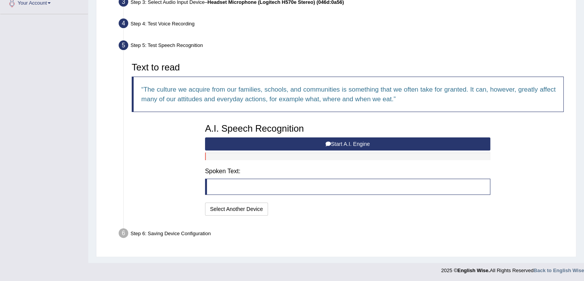
click at [351, 143] on button "Start A.I. Engine" at bounding box center [347, 143] width 285 height 13
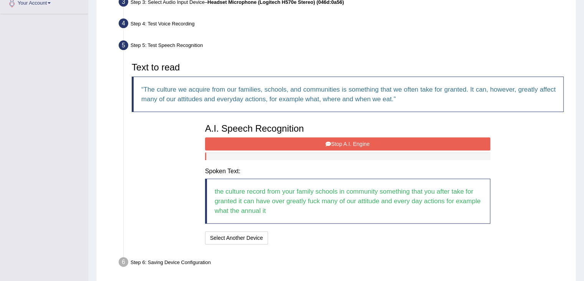
click at [326, 147] on button "Stop A.I. Engine" at bounding box center [347, 143] width 285 height 13
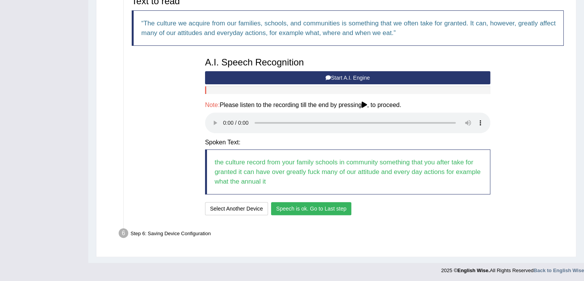
click at [302, 208] on button "Speech is ok. Go to Last step" at bounding box center [311, 208] width 80 height 13
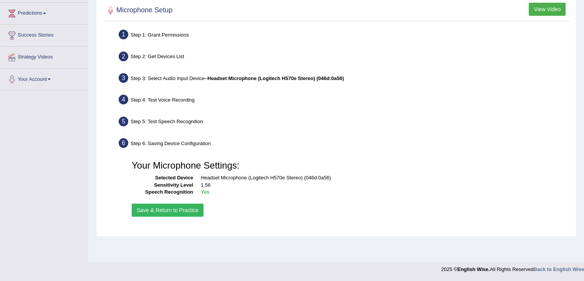
scroll to position [123, 0]
click at [179, 209] on button "Save & Return to Practice" at bounding box center [168, 209] width 72 height 13
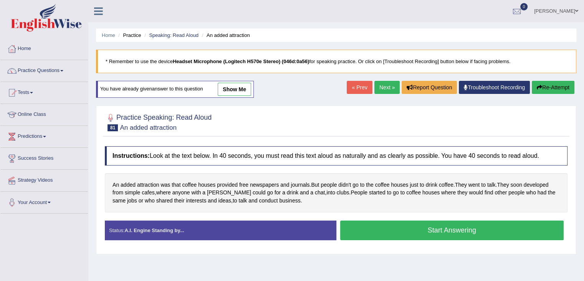
click at [385, 87] on link "Next »" at bounding box center [387, 87] width 25 height 13
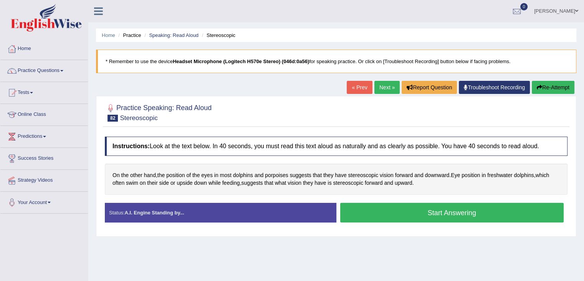
click at [425, 212] on button "Start Answering" at bounding box center [452, 212] width 224 height 20
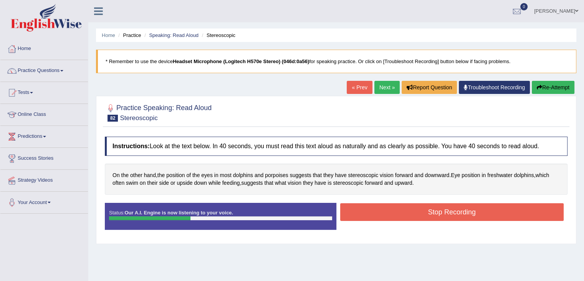
click at [443, 204] on button "Stop Recording" at bounding box center [452, 212] width 224 height 18
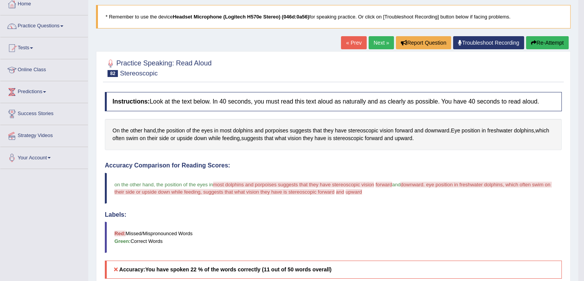
scroll to position [43, 0]
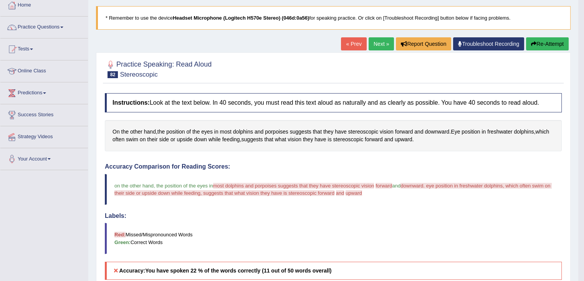
click at [544, 43] on button "Re-Attempt" at bounding box center [547, 43] width 43 height 13
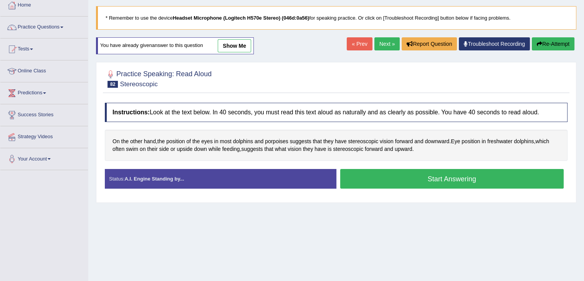
click at [435, 179] on button "Start Answering" at bounding box center [452, 179] width 224 height 20
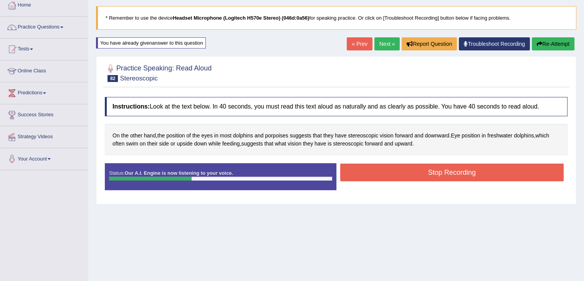
click at [473, 165] on button "Stop Recording" at bounding box center [452, 172] width 224 height 18
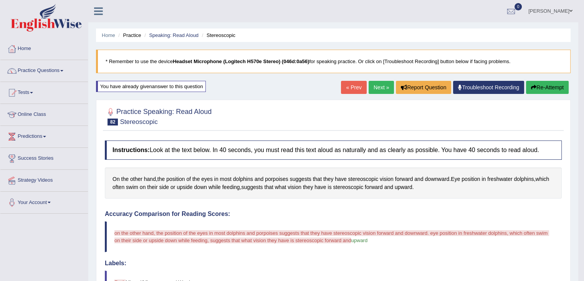
click at [550, 92] on button "Re-Attempt" at bounding box center [547, 87] width 43 height 13
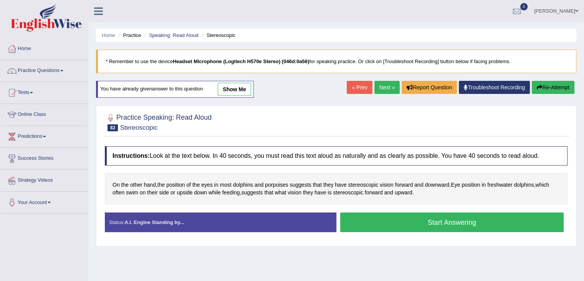
click at [395, 221] on button "Start Answering" at bounding box center [452, 222] width 224 height 20
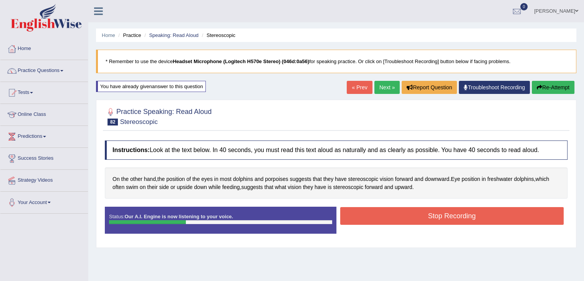
click at [402, 217] on button "Stop Recording" at bounding box center [452, 216] width 224 height 18
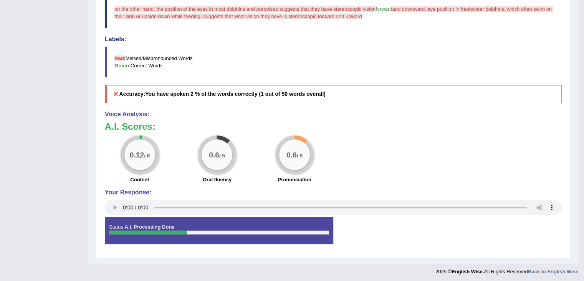
scroll to position [225, 0]
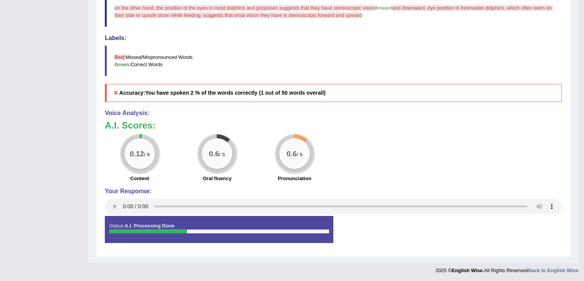
click at [347, 120] on h3 "A.I. Scores:" at bounding box center [333, 125] width 457 height 10
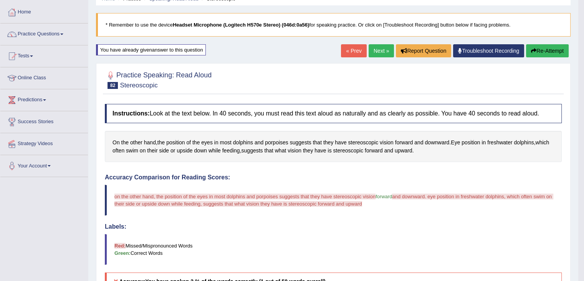
scroll to position [28, 0]
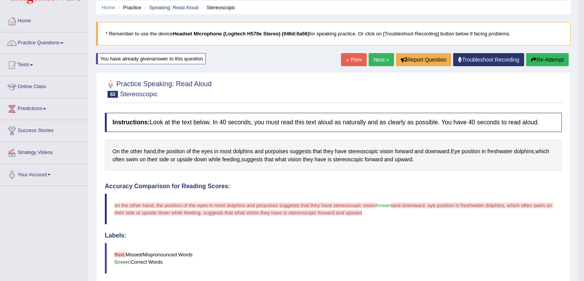
click at [543, 58] on button "Re-Attempt" at bounding box center [547, 59] width 43 height 13
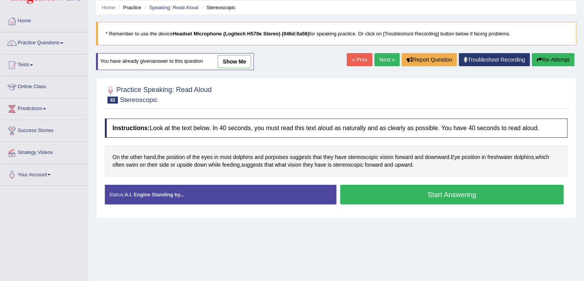
click at [398, 195] on button "Start Answering" at bounding box center [452, 194] width 224 height 20
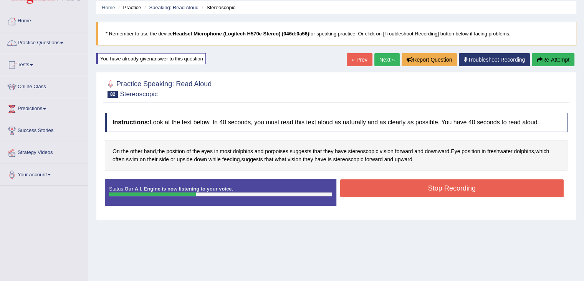
click at [393, 184] on button "Stop Recording" at bounding box center [452, 188] width 224 height 18
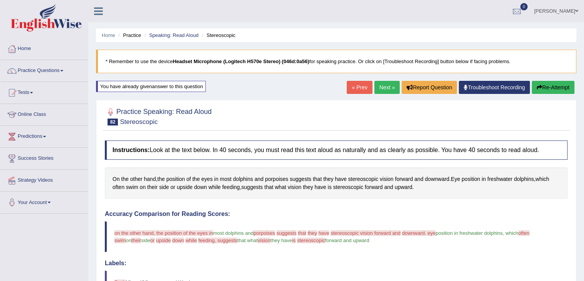
click at [556, 88] on button "Re-Attempt" at bounding box center [553, 87] width 43 height 13
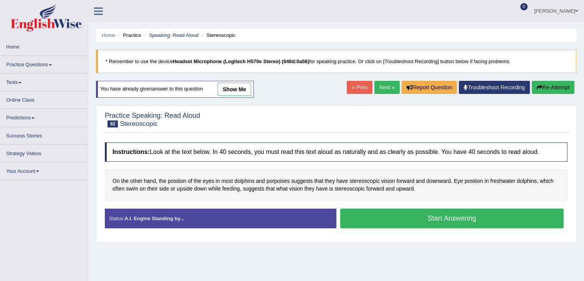
click at [407, 216] on button "Start Answering" at bounding box center [452, 218] width 224 height 20
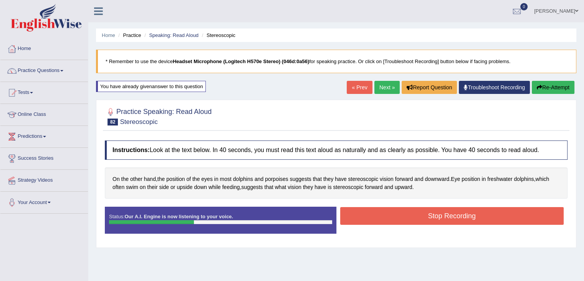
click at [406, 215] on button "Stop Recording" at bounding box center [452, 216] width 224 height 18
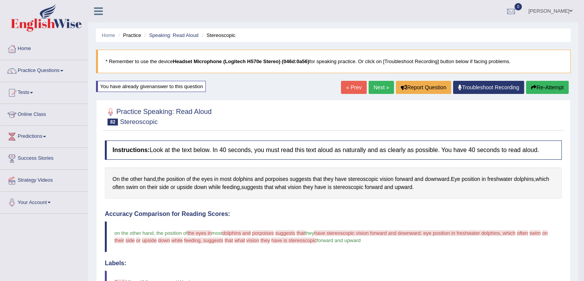
click at [553, 89] on button "Re-Attempt" at bounding box center [547, 87] width 43 height 13
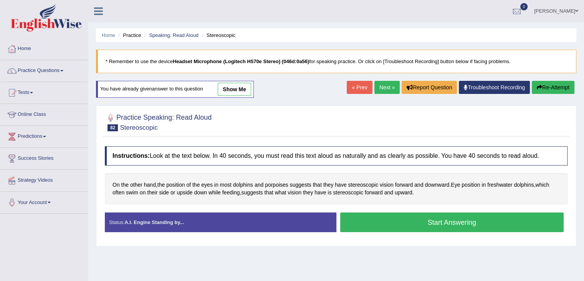
click at [397, 220] on button "Start Answering" at bounding box center [452, 222] width 224 height 20
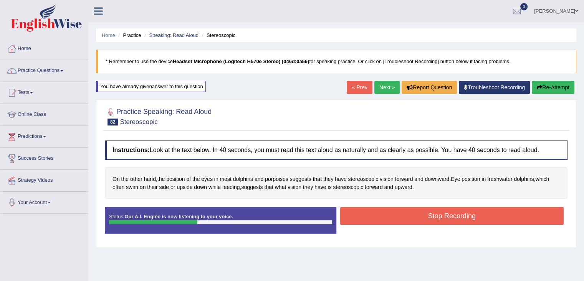
click at [416, 217] on button "Stop Recording" at bounding box center [452, 216] width 224 height 18
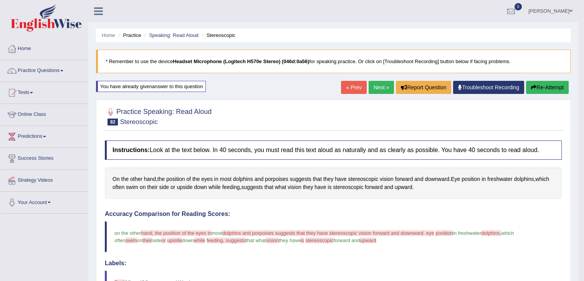
click at [378, 84] on link "Next »" at bounding box center [381, 87] width 25 height 13
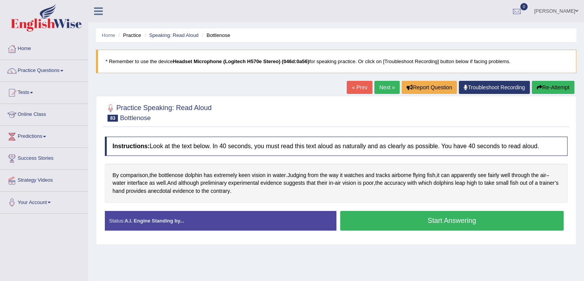
click at [432, 221] on button "Start Answering" at bounding box center [452, 221] width 224 height 20
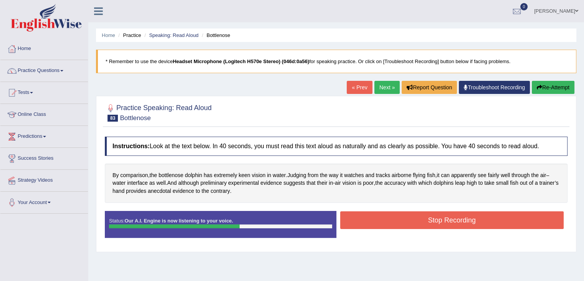
click at [445, 218] on button "Stop Recording" at bounding box center [452, 220] width 224 height 18
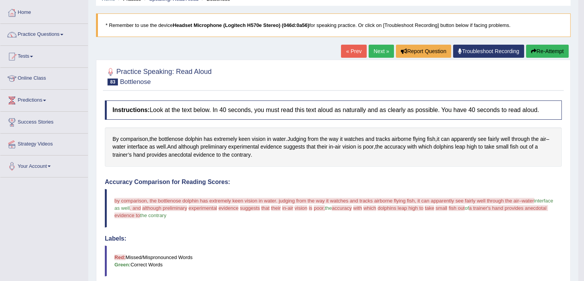
scroll to position [32, 0]
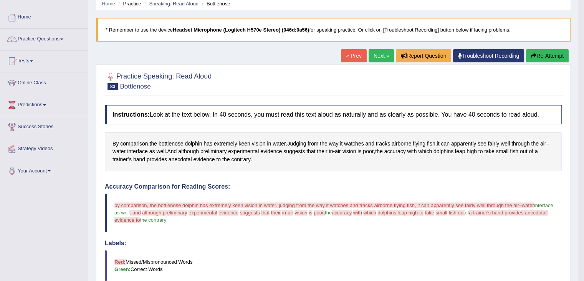
click at [543, 57] on button "Re-Attempt" at bounding box center [547, 55] width 43 height 13
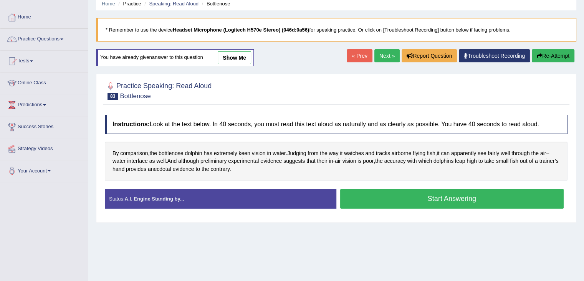
click at [435, 200] on button "Start Answering" at bounding box center [452, 199] width 224 height 20
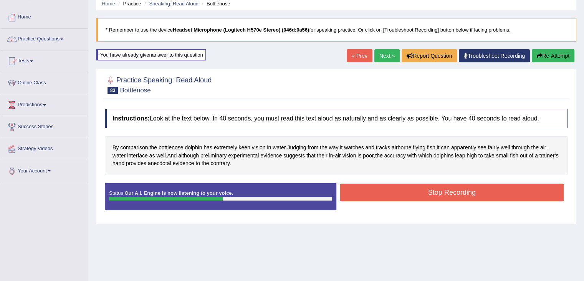
click at [407, 191] on button "Stop Recording" at bounding box center [452, 192] width 224 height 18
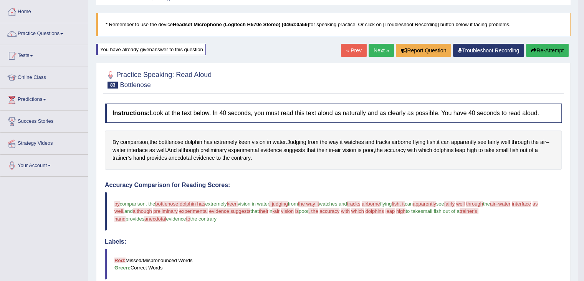
scroll to position [23, 0]
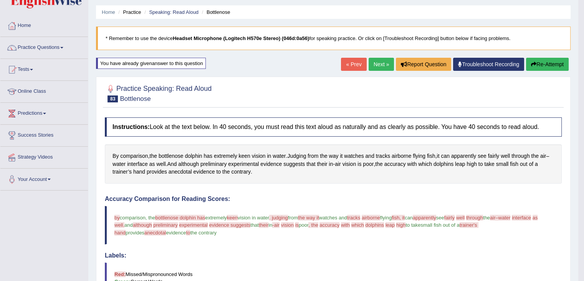
click at [381, 62] on link "Next »" at bounding box center [381, 64] width 25 height 13
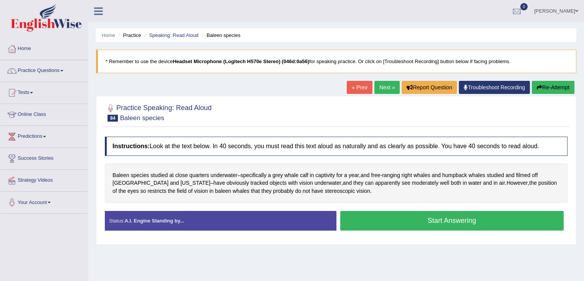
click at [404, 216] on button "Start Answering" at bounding box center [452, 221] width 224 height 20
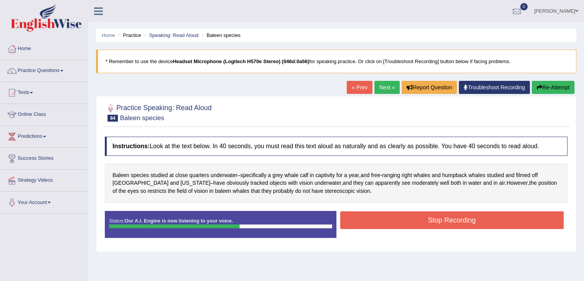
click at [482, 218] on button "Stop Recording" at bounding box center [452, 220] width 224 height 18
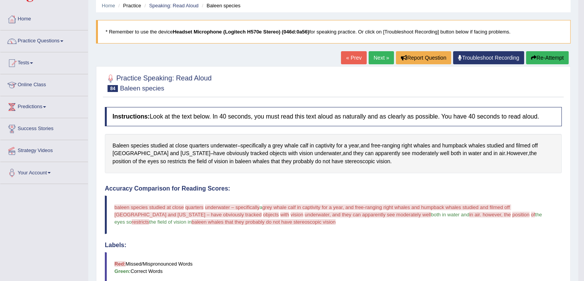
scroll to position [21, 0]
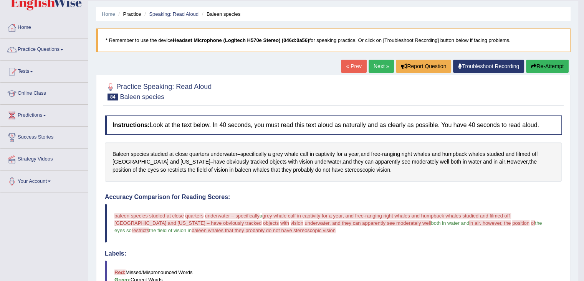
click at [547, 65] on button "Re-Attempt" at bounding box center [547, 66] width 43 height 13
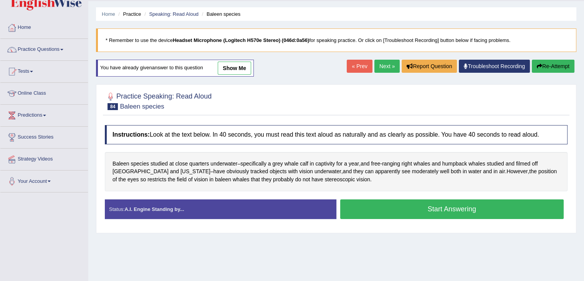
click at [413, 209] on button "Start Answering" at bounding box center [452, 209] width 224 height 20
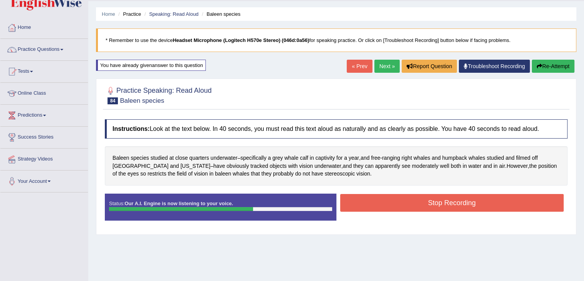
click at [466, 196] on button "Stop Recording" at bounding box center [452, 203] width 224 height 18
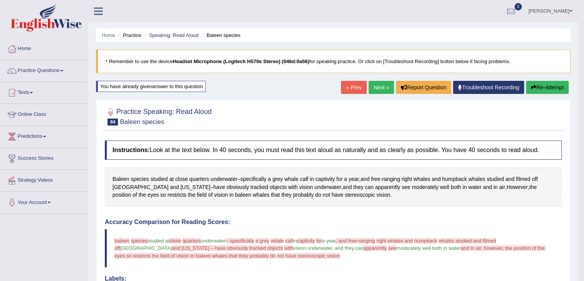
scroll to position [9, 0]
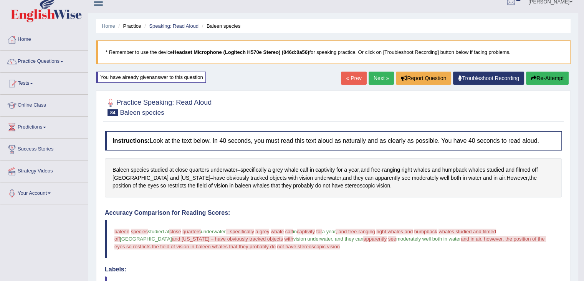
click at [381, 76] on link "Next »" at bounding box center [381, 77] width 25 height 13
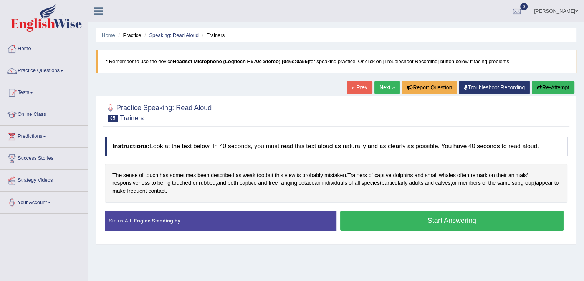
click at [386, 215] on button "Start Answering" at bounding box center [452, 221] width 224 height 20
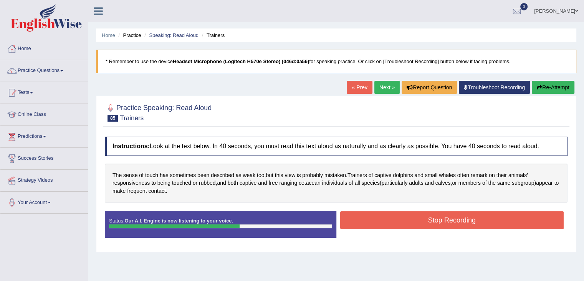
click at [466, 216] on button "Stop Recording" at bounding box center [452, 220] width 224 height 18
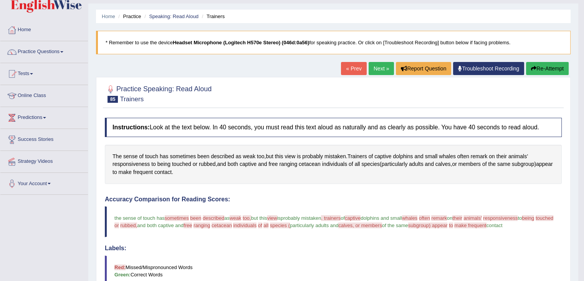
scroll to position [19, 0]
click at [382, 68] on link "Next »" at bounding box center [381, 67] width 25 height 13
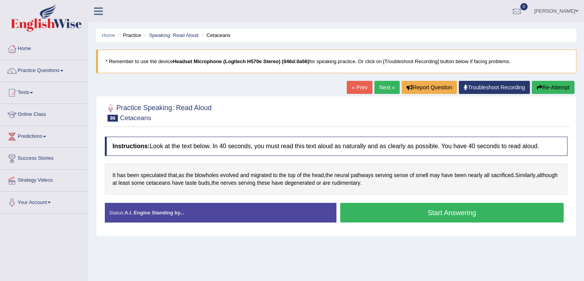
click at [404, 214] on button "Start Answering" at bounding box center [452, 212] width 224 height 20
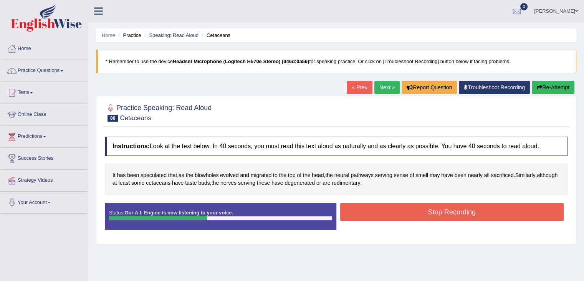
click at [440, 211] on button "Stop Recording" at bounding box center [452, 212] width 224 height 18
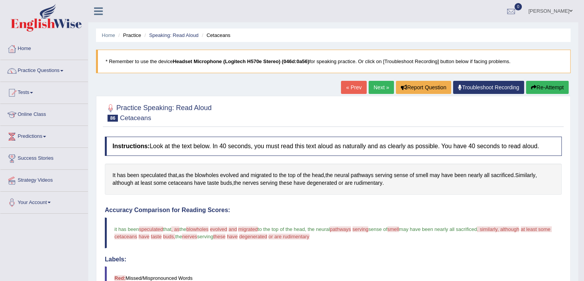
click at [544, 87] on button "Re-Attempt" at bounding box center [547, 87] width 43 height 13
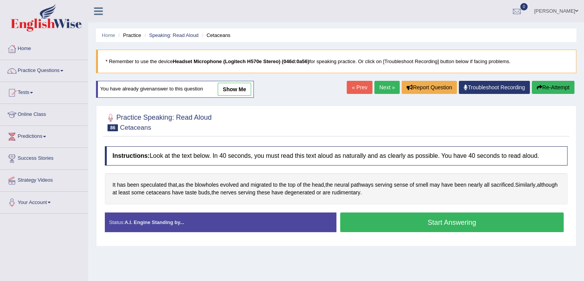
click at [433, 224] on button "Start Answering" at bounding box center [452, 222] width 224 height 20
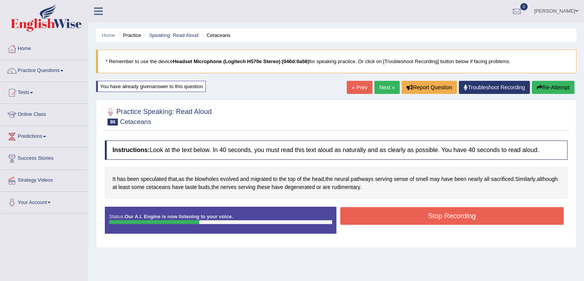
click at [432, 217] on button "Stop Recording" at bounding box center [452, 216] width 224 height 18
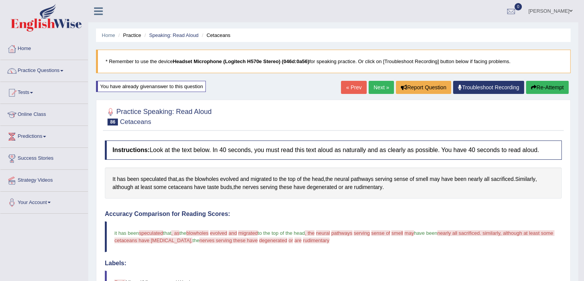
click at [375, 88] on link "Next »" at bounding box center [381, 87] width 25 height 13
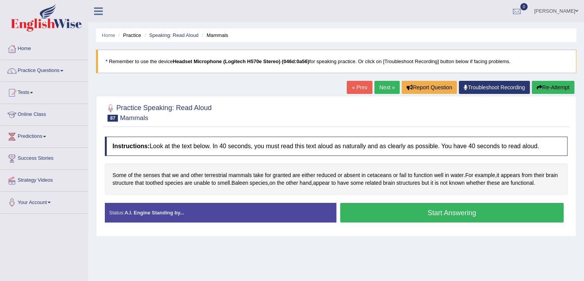
click at [404, 216] on button "Start Answering" at bounding box center [452, 212] width 224 height 20
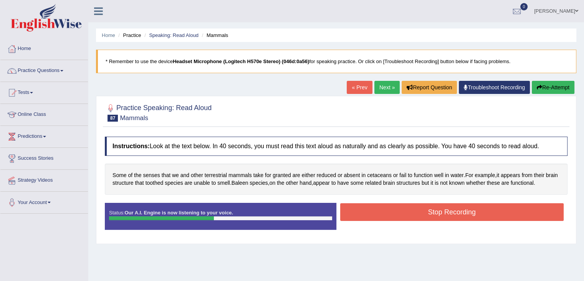
click at [470, 211] on button "Stop Recording" at bounding box center [452, 212] width 224 height 18
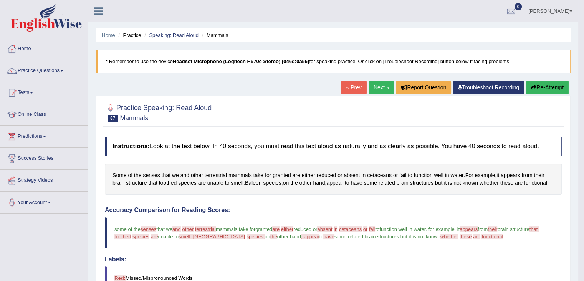
click at [387, 88] on link "Next »" at bounding box center [381, 87] width 25 height 13
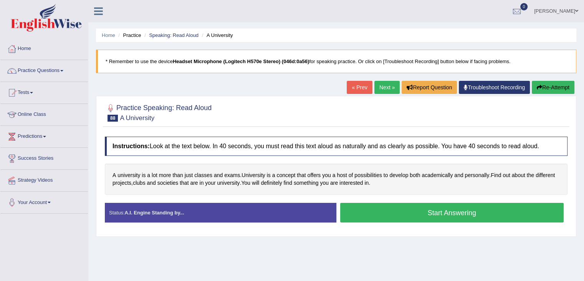
click at [398, 213] on button "Start Answering" at bounding box center [452, 212] width 224 height 20
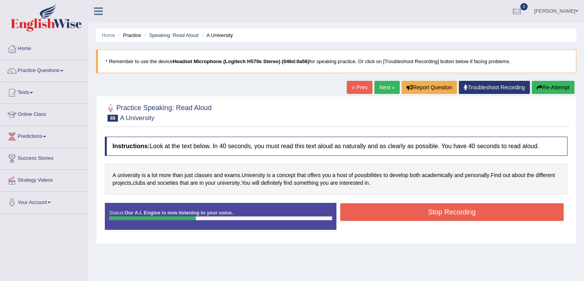
click at [423, 212] on button "Stop Recording" at bounding box center [452, 212] width 224 height 18
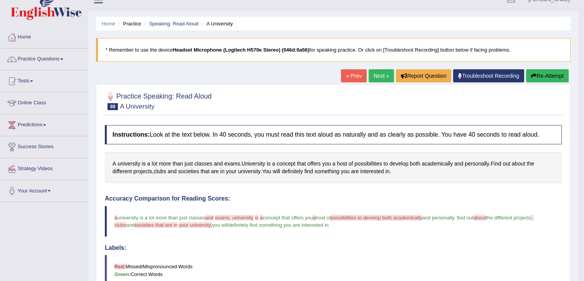
scroll to position [17, 0]
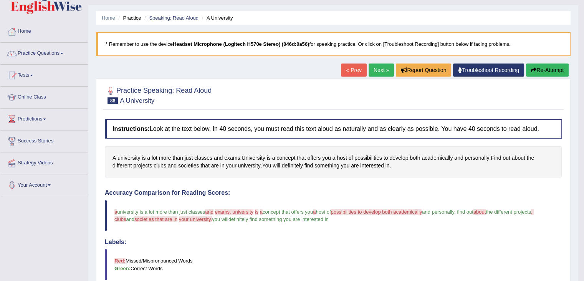
click at [373, 68] on link "Next »" at bounding box center [381, 69] width 25 height 13
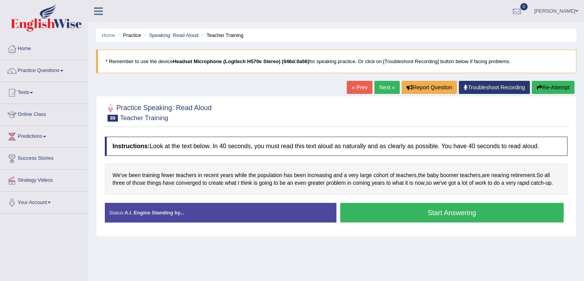
click at [400, 214] on button "Start Answering" at bounding box center [452, 212] width 224 height 20
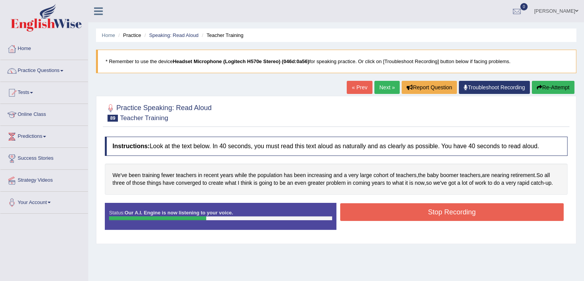
click at [448, 207] on button "Stop Recording" at bounding box center [452, 212] width 224 height 18
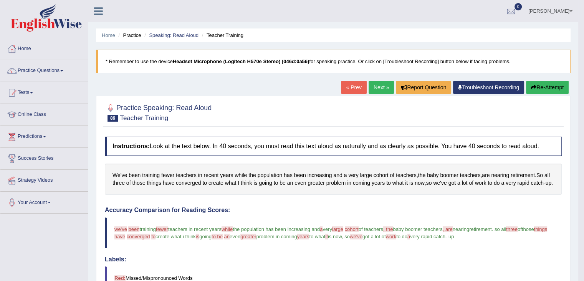
click at [377, 84] on link "Next »" at bounding box center [381, 87] width 25 height 13
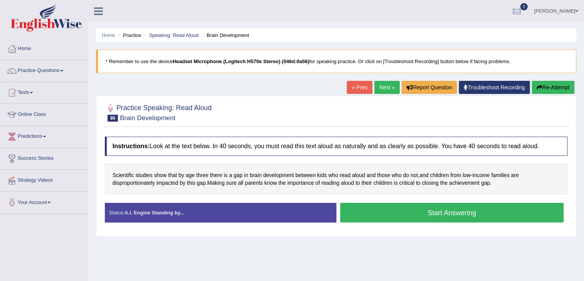
click at [416, 211] on button "Start Answering" at bounding box center [452, 212] width 224 height 20
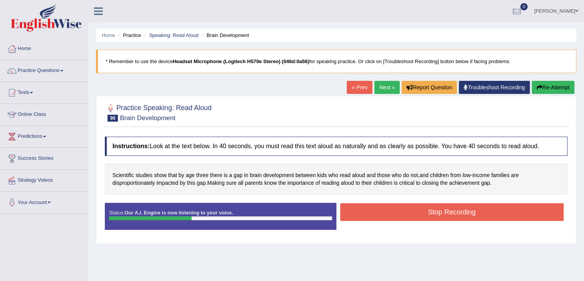
click at [435, 212] on button "Stop Recording" at bounding box center [452, 212] width 224 height 18
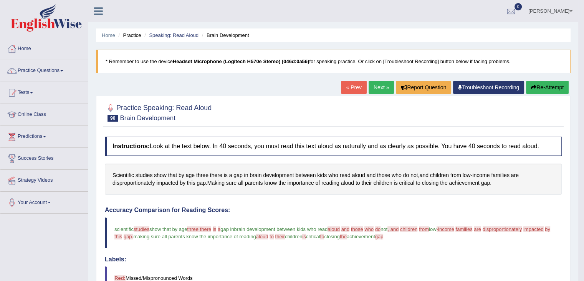
click at [383, 90] on link "Next »" at bounding box center [381, 87] width 25 height 13
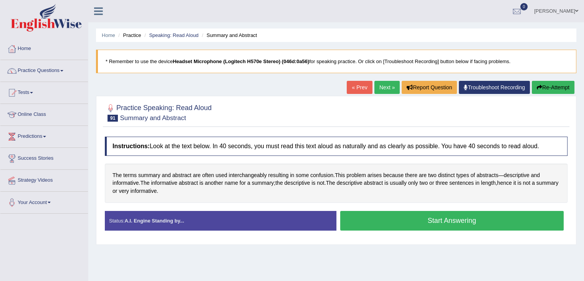
click at [421, 218] on button "Start Answering" at bounding box center [452, 221] width 224 height 20
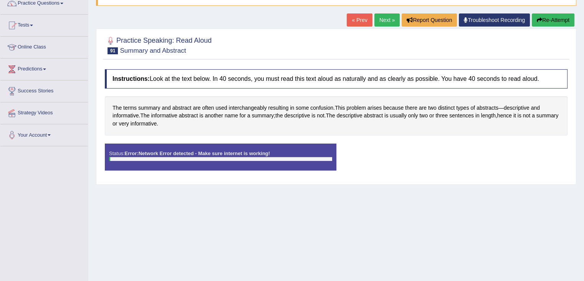
scroll to position [68, 0]
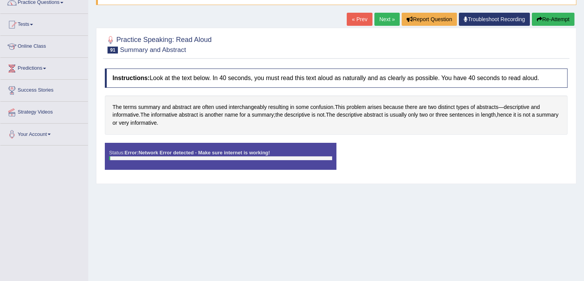
click at [389, 205] on div "Home Practice Speaking: Read Aloud Summary and Abstract * Remember to use the d…" at bounding box center [336, 124] width 496 height 384
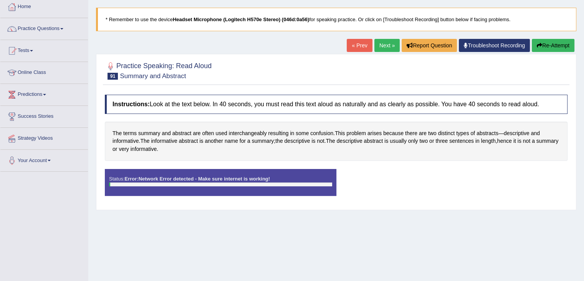
scroll to position [38, 0]
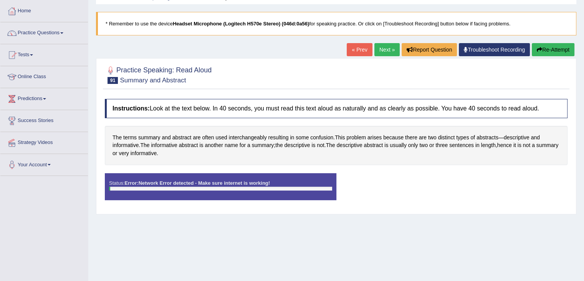
click at [546, 50] on button "Re-Attempt" at bounding box center [553, 49] width 43 height 13
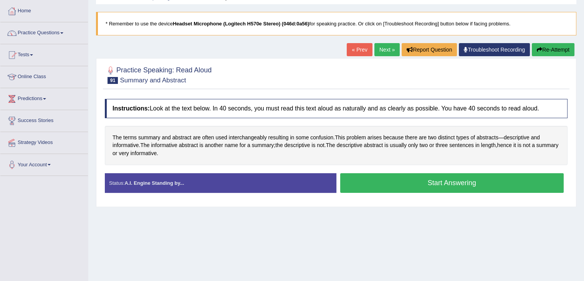
click at [448, 183] on button "Start Answering" at bounding box center [452, 183] width 224 height 20
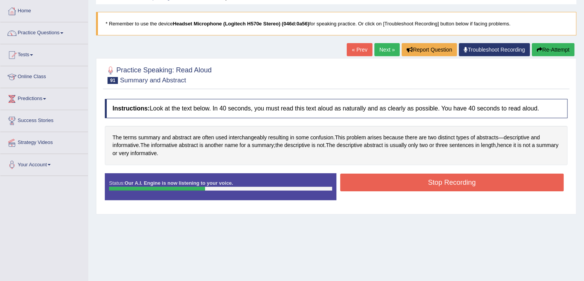
click at [415, 178] on button "Stop Recording" at bounding box center [452, 182] width 224 height 18
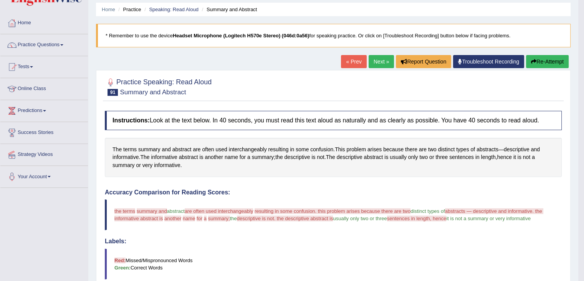
scroll to position [17, 0]
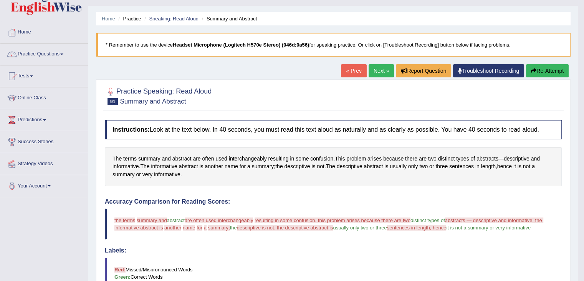
click at [549, 70] on button "Re-Attempt" at bounding box center [547, 70] width 43 height 13
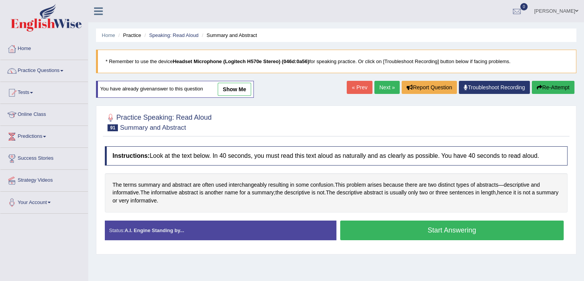
click at [405, 230] on button "Start Answering" at bounding box center [452, 230] width 224 height 20
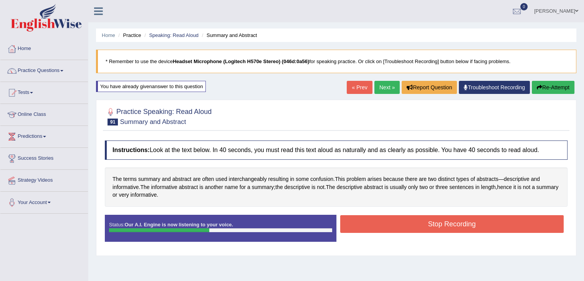
click at [417, 221] on button "Stop Recording" at bounding box center [452, 224] width 224 height 18
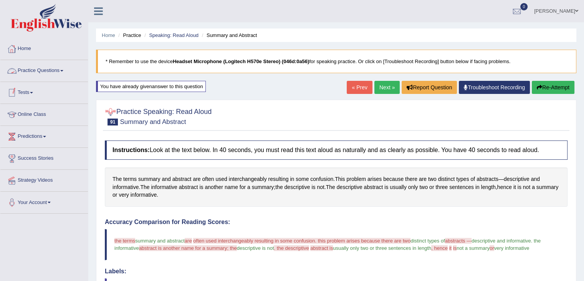
click at [382, 87] on link "Next »" at bounding box center [387, 87] width 25 height 13
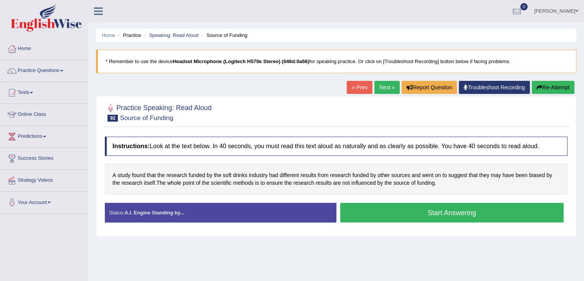
click at [435, 211] on button "Start Answering" at bounding box center [452, 212] width 224 height 20
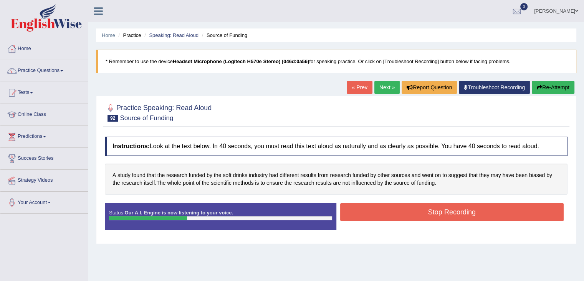
click at [425, 209] on button "Stop Recording" at bounding box center [452, 212] width 224 height 18
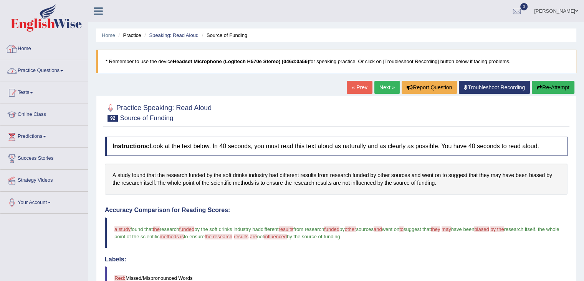
click at [55, 69] on link "Practice Questions" at bounding box center [44, 69] width 88 height 19
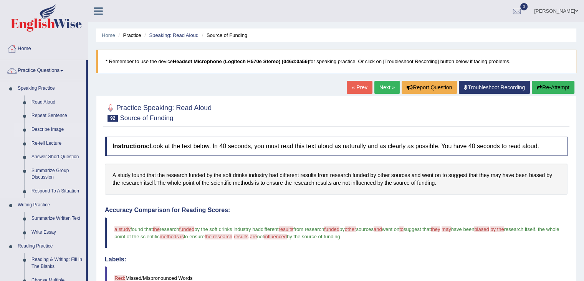
click at [51, 129] on link "Describe Image" at bounding box center [57, 130] width 58 height 14
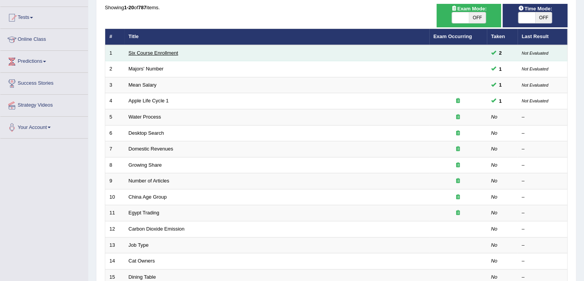
scroll to position [83, 0]
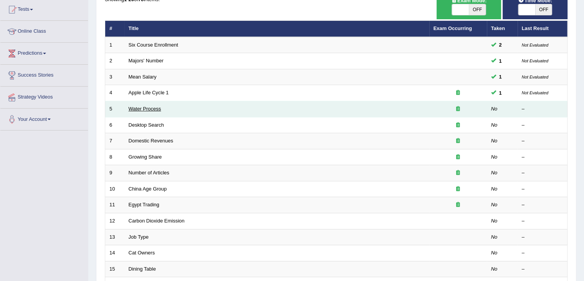
click at [144, 109] on link "Water Process" at bounding box center [145, 109] width 33 height 6
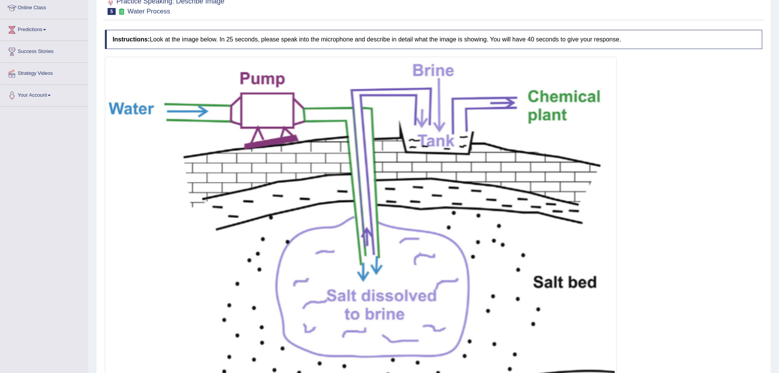
scroll to position [156, 0]
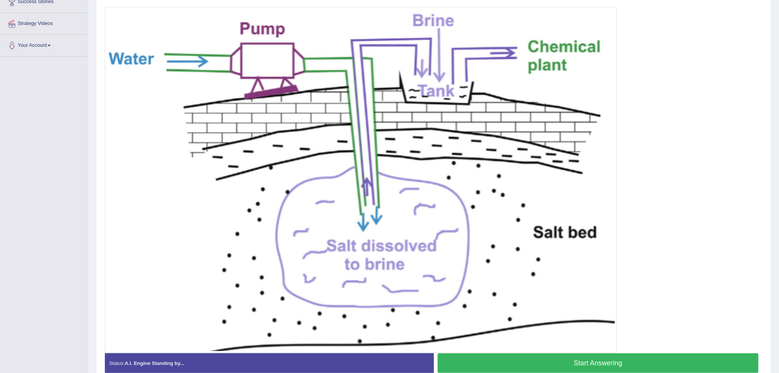
click at [584, 280] on button "Start Answering" at bounding box center [598, 364] width 321 height 20
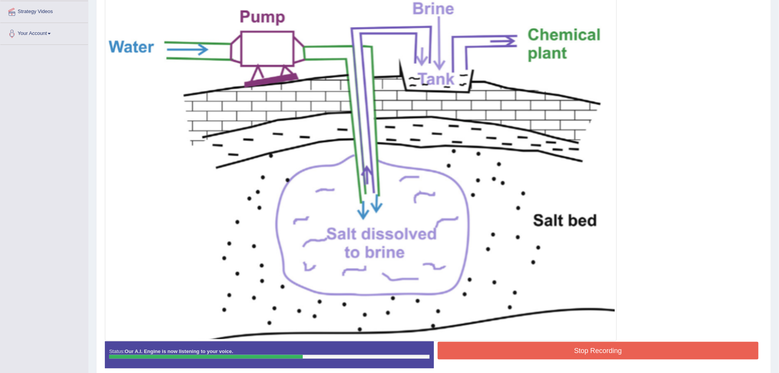
scroll to position [203, 0]
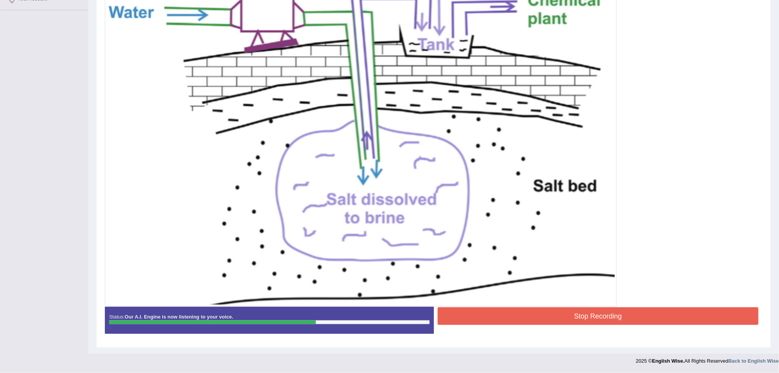
click at [584, 280] on button "Stop Recording" at bounding box center [598, 317] width 321 height 18
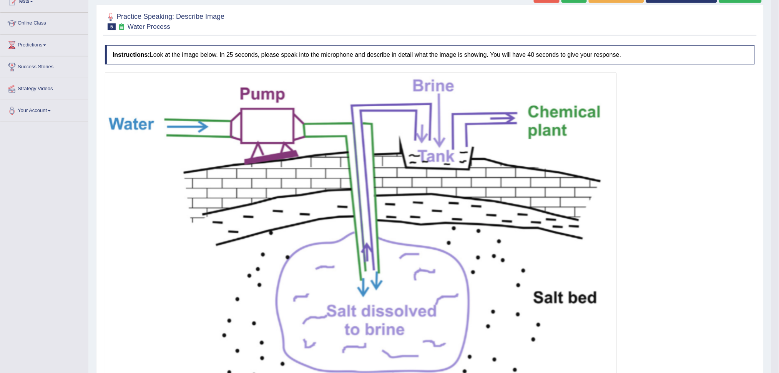
scroll to position [0, 0]
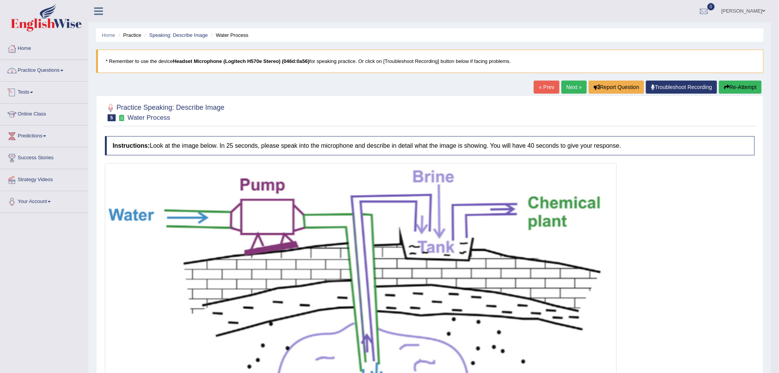
click at [58, 77] on link "Practice Questions" at bounding box center [44, 69] width 88 height 19
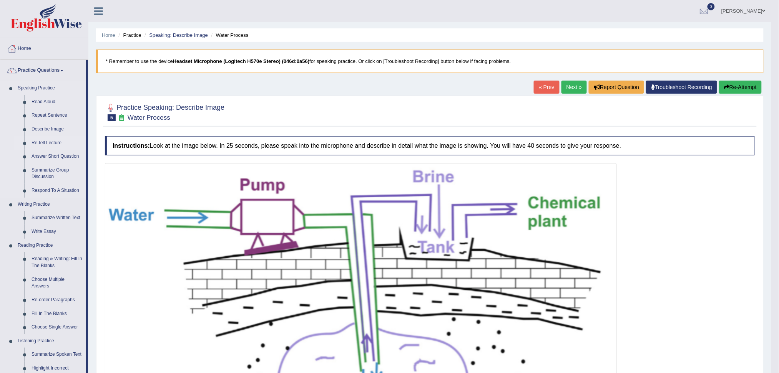
click at [54, 143] on link "Re-tell Lecture" at bounding box center [57, 143] width 58 height 14
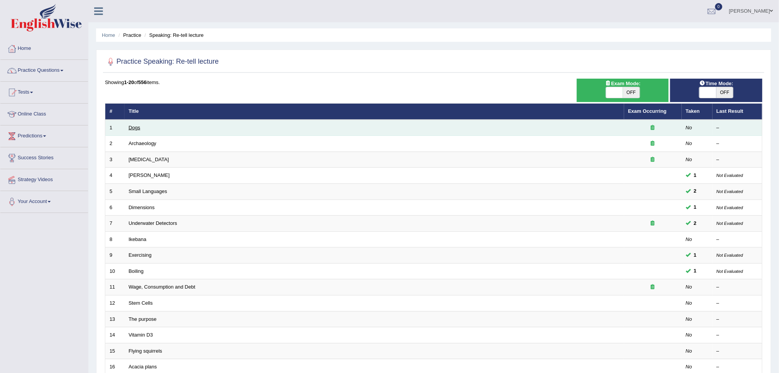
click at [136, 128] on link "Dogs" at bounding box center [135, 128] width 12 height 6
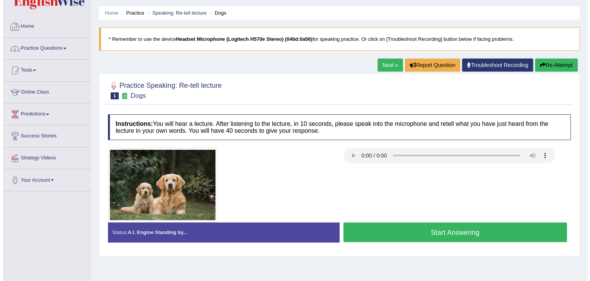
scroll to position [20, 0]
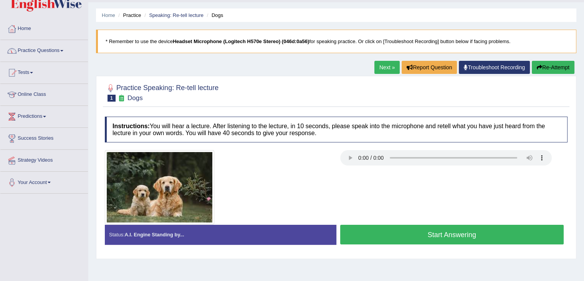
click at [425, 231] on button "Start Answering" at bounding box center [452, 234] width 224 height 20
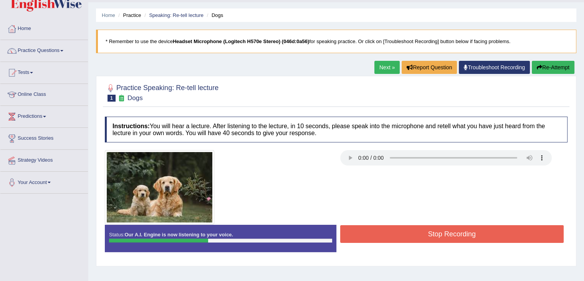
click at [427, 229] on button "Stop Recording" at bounding box center [452, 234] width 224 height 18
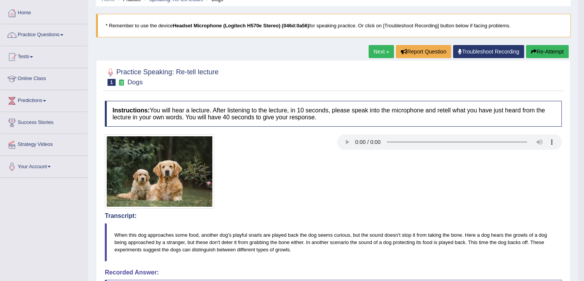
scroll to position [0, 0]
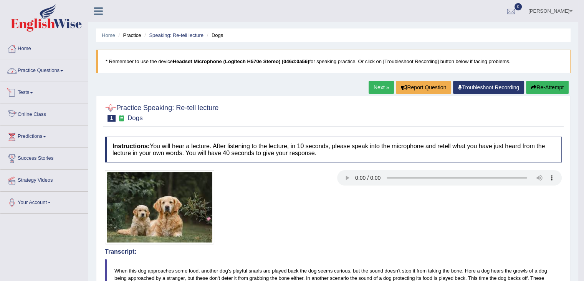
click at [62, 69] on link "Practice Questions" at bounding box center [44, 69] width 88 height 19
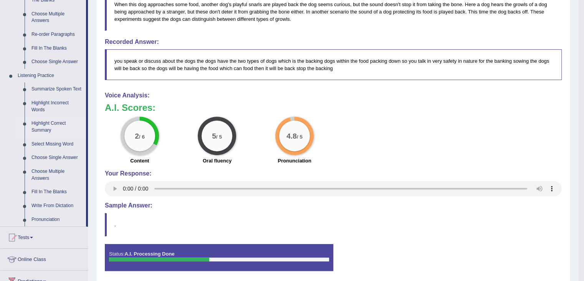
scroll to position [268, 0]
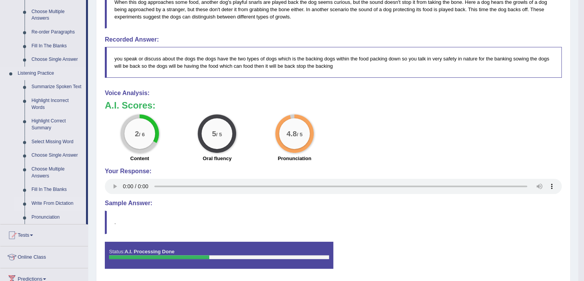
click at [49, 202] on link "Write From Dictation" at bounding box center [57, 203] width 58 height 14
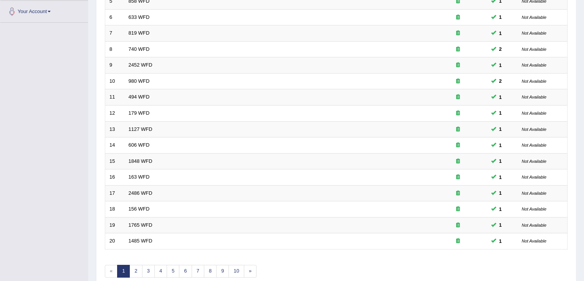
scroll to position [226, 0]
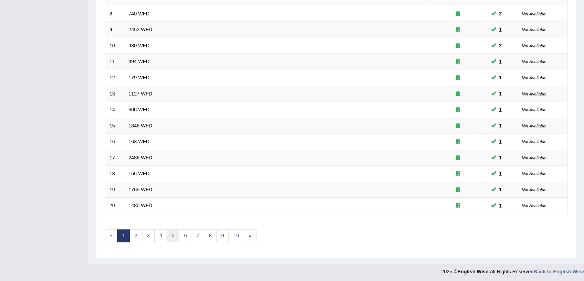
click at [176, 230] on link "5" at bounding box center [173, 235] width 13 height 13
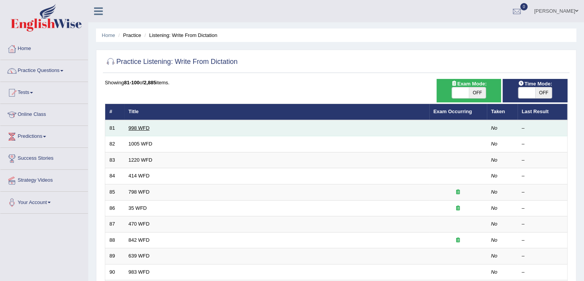
click at [133, 128] on link "998 WFD" at bounding box center [139, 128] width 21 height 6
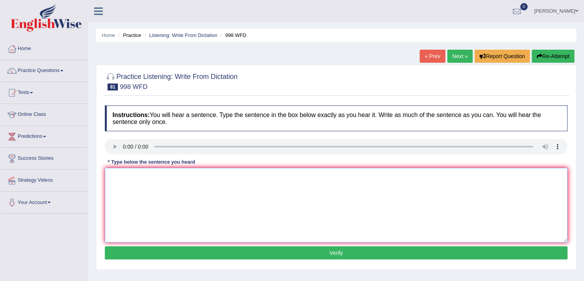
click at [138, 178] on textarea at bounding box center [336, 205] width 463 height 75
type textarea "w"
type textarea "We are all in the celebration for the students."
click at [255, 249] on button "Verify" at bounding box center [336, 252] width 463 height 13
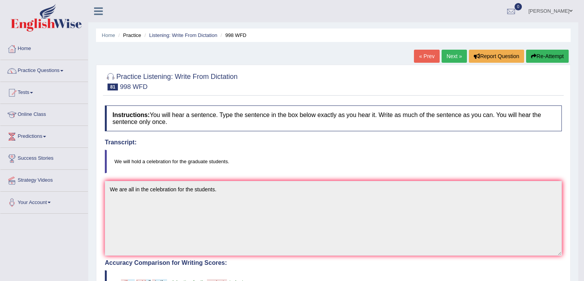
click at [458, 59] on link "Next »" at bounding box center [454, 56] width 25 height 13
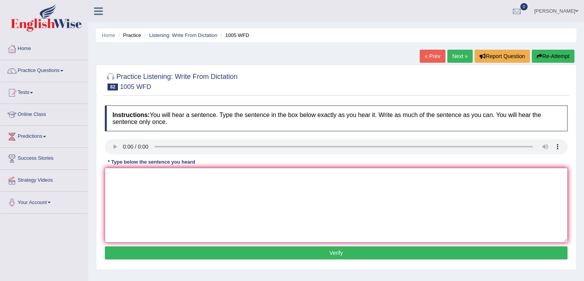
click at [194, 188] on textarea at bounding box center [336, 205] width 463 height 75
type textarea "The collapse of the market all around the world."
click at [259, 249] on button "Verify" at bounding box center [336, 252] width 463 height 13
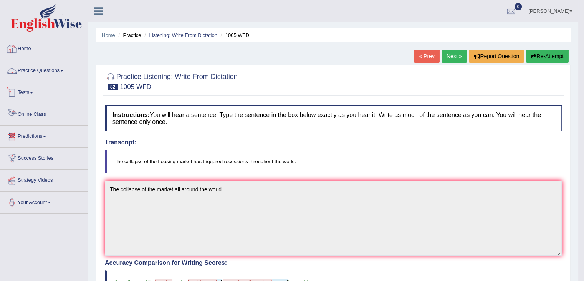
click at [63, 70] on span at bounding box center [61, 71] width 3 height 2
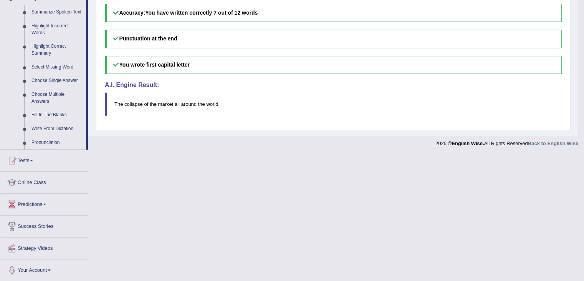
scroll to position [334, 0]
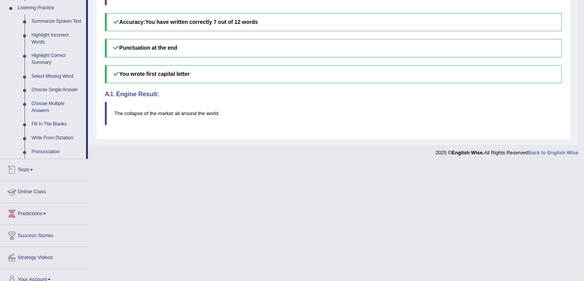
click at [43, 125] on link "Fill In The Blanks" at bounding box center [57, 124] width 58 height 14
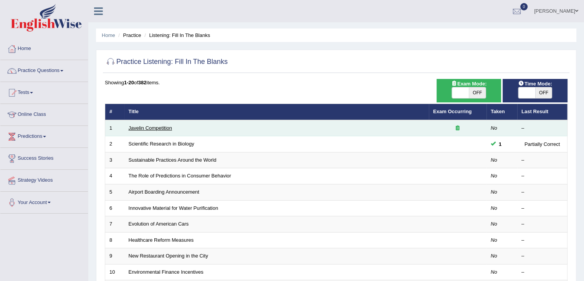
click at [162, 128] on link "Javelin Competition" at bounding box center [150, 128] width 43 height 6
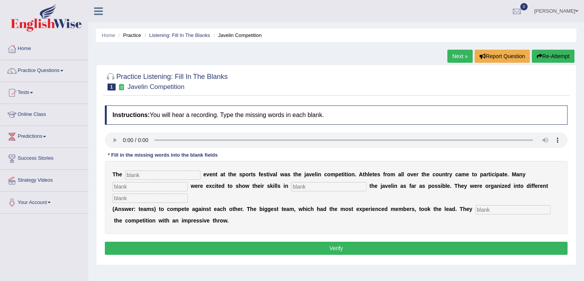
click at [162, 176] on input "text" at bounding box center [162, 174] width 75 height 9
type input "biggest"
click at [165, 185] on input "text" at bounding box center [150, 186] width 75 height 9
type input "people"
click at [320, 189] on input "text" at bounding box center [328, 186] width 75 height 9
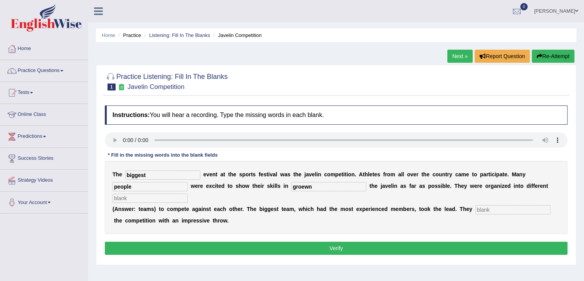
type input "groewn"
click at [147, 196] on input "text" at bounding box center [150, 197] width 75 height 9
type input "teams"
click at [487, 205] on input "text" at bounding box center [513, 209] width 75 height 9
type input "started"
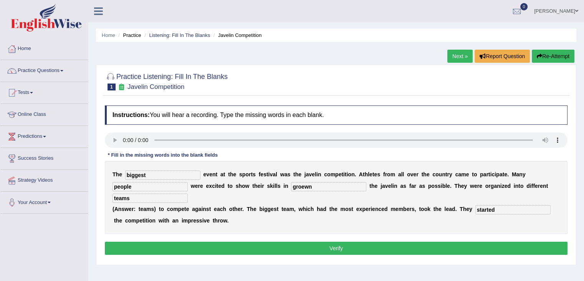
click at [304, 184] on input "groewn" at bounding box center [328, 186] width 75 height 9
type input "grown"
click at [301, 246] on button "Verify" at bounding box center [336, 247] width 463 height 13
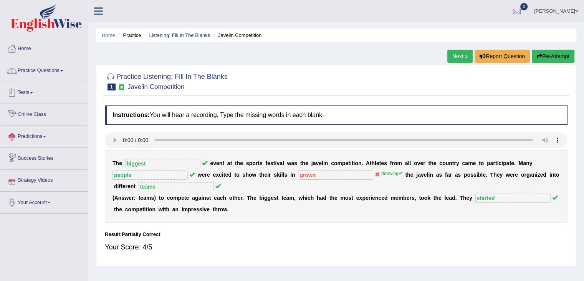
click at [55, 71] on link "Practice Questions" at bounding box center [44, 69] width 88 height 19
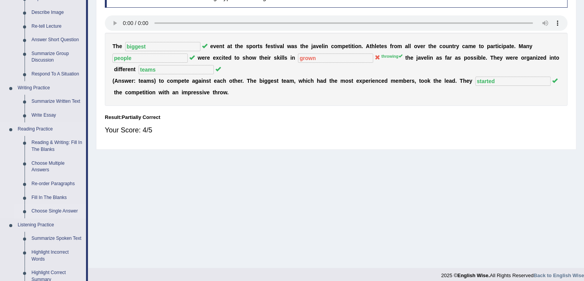
scroll to position [120, 0]
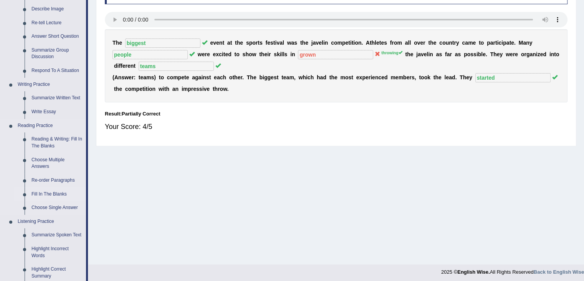
click at [43, 193] on link "Fill In The Blanks" at bounding box center [57, 194] width 58 height 14
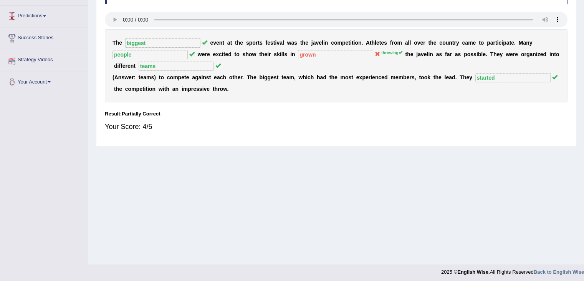
scroll to position [123, 0]
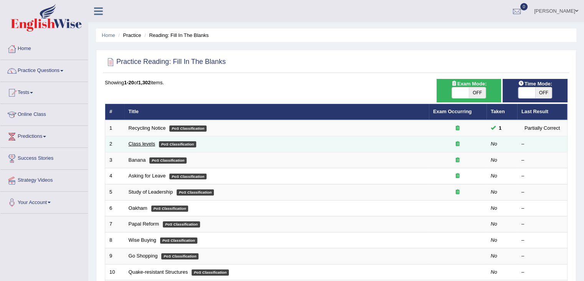
click at [141, 144] on link "Class levels" at bounding box center [142, 144] width 27 height 6
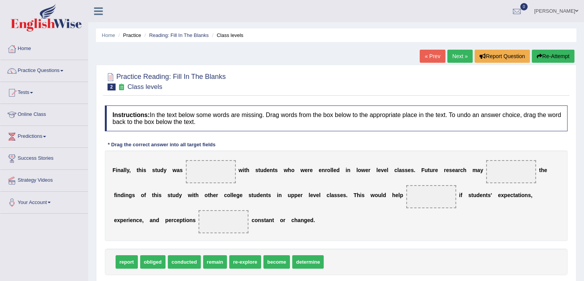
scroll to position [92, 0]
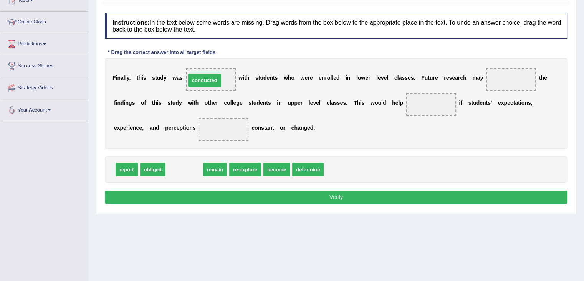
drag, startPoint x: 183, startPoint y: 169, endPoint x: 203, endPoint y: 80, distance: 91.8
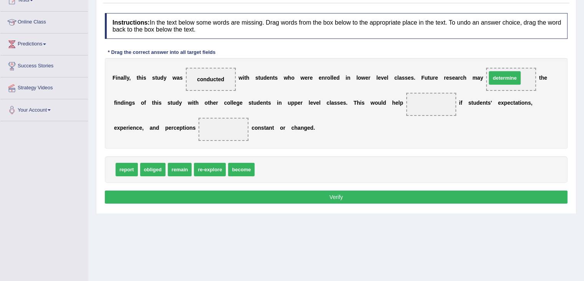
drag, startPoint x: 269, startPoint y: 166, endPoint x: 501, endPoint y: 75, distance: 249.5
drag, startPoint x: 513, startPoint y: 76, endPoint x: 277, endPoint y: 165, distance: 251.9
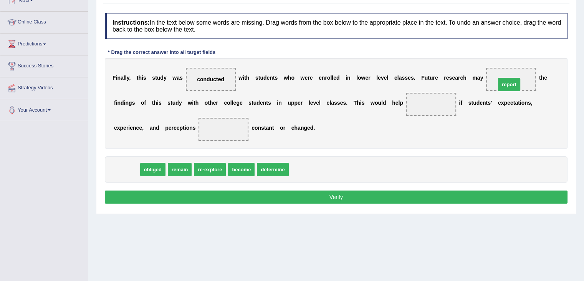
drag, startPoint x: 129, startPoint y: 169, endPoint x: 516, endPoint y: 81, distance: 397.2
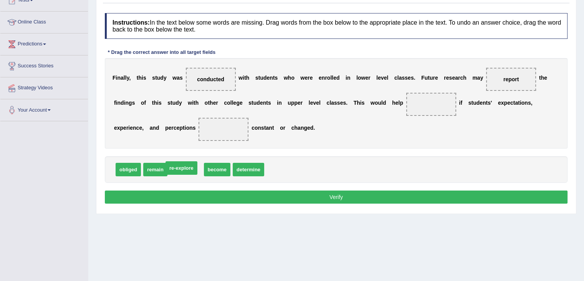
drag, startPoint x: 194, startPoint y: 167, endPoint x: 190, endPoint y: 165, distance: 4.5
drag, startPoint x: 212, startPoint y: 169, endPoint x: 433, endPoint y: 105, distance: 230.1
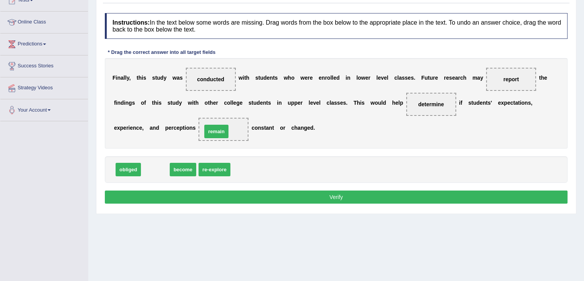
drag, startPoint x: 152, startPoint y: 170, endPoint x: 213, endPoint y: 132, distance: 72.0
click at [331, 194] on button "Verify" at bounding box center [336, 196] width 463 height 13
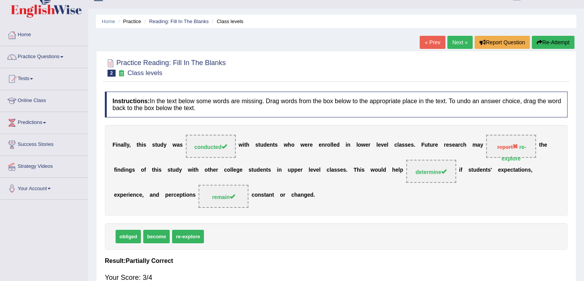
scroll to position [0, 0]
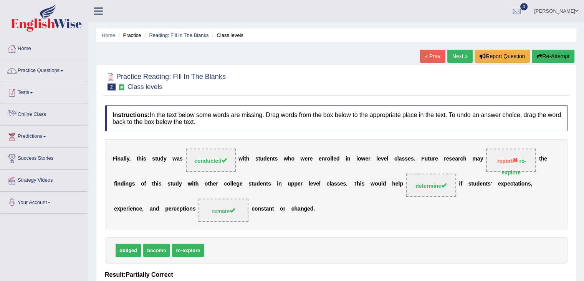
click at [45, 74] on link "Practice Questions" at bounding box center [44, 69] width 88 height 19
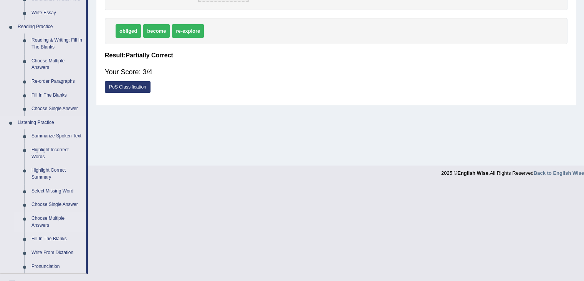
scroll to position [204, 0]
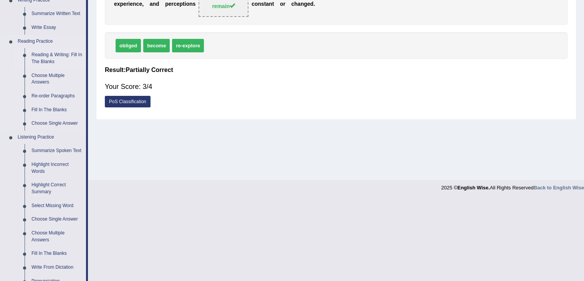
click at [49, 60] on link "Reading & Writing: Fill In The Blanks" at bounding box center [57, 58] width 58 height 20
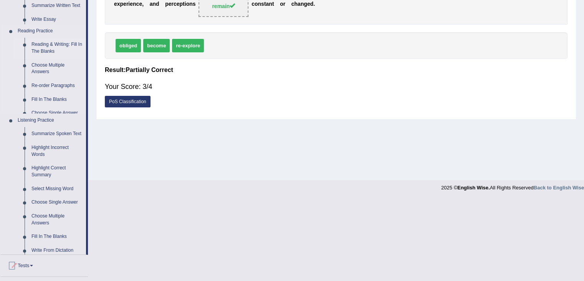
scroll to position [123, 0]
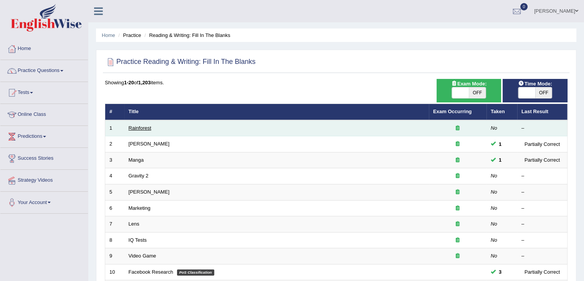
click at [138, 129] on link "Rainforest" at bounding box center [140, 128] width 23 height 6
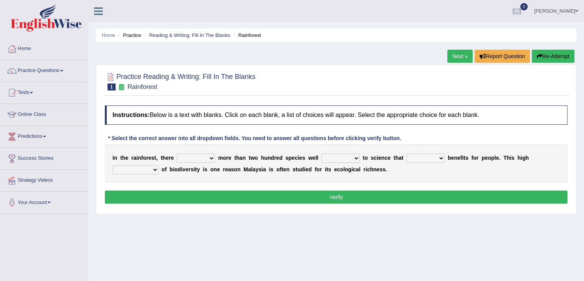
click at [199, 160] on select "have can be has is" at bounding box center [196, 157] width 38 height 9
select select "is"
click at [177, 153] on select "have can be has is" at bounding box center [196, 157] width 38 height 9
click at [335, 157] on select "knowing known knew know" at bounding box center [341, 157] width 38 height 9
select select "known"
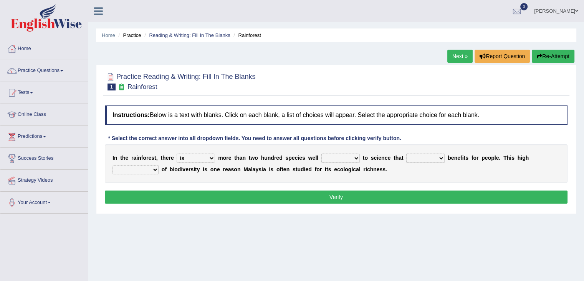
click at [322, 153] on select "knowing known knew know" at bounding box center [341, 157] width 38 height 9
click at [422, 158] on select "contain contained containing contains" at bounding box center [426, 157] width 38 height 9
select select "contain"
click at [407, 153] on select "contain contained containing contains" at bounding box center [426, 157] width 38 height 9
click at [437, 156] on select "contain contained containing contains" at bounding box center [426, 157] width 38 height 9
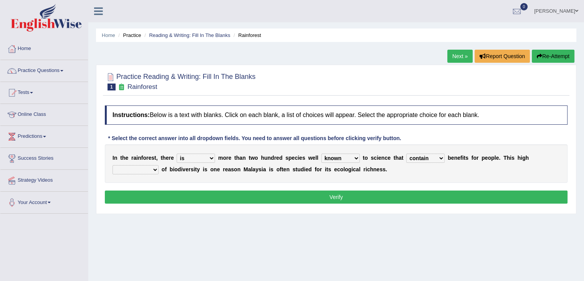
click at [407, 153] on select "contain contained containing contains" at bounding box center [426, 157] width 38 height 9
click at [141, 163] on div "I n t h e r a i n f o r e s t , t h e r e have can be has is m o r e t h a n t …" at bounding box center [336, 163] width 463 height 38
click at [143, 174] on div "I n t h e r a i n f o r e s t , t h e r e have can be has is m o r e t h a n t …" at bounding box center [336, 163] width 463 height 38
click at [144, 171] on select "condensation conjunction continuity complexity" at bounding box center [136, 169] width 46 height 9
select select "conjunction"
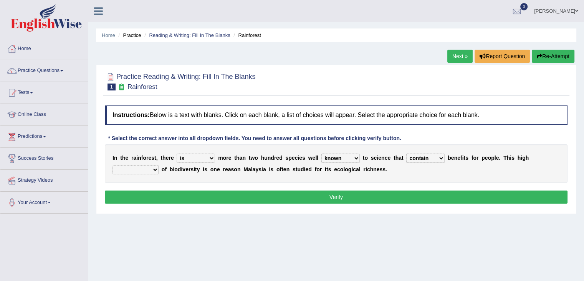
click at [113, 165] on select "condensation conjunction continuity complexity" at bounding box center [136, 169] width 46 height 9
click at [209, 198] on button "Verify" at bounding box center [336, 196] width 463 height 13
